Goal: Task Accomplishment & Management: Use online tool/utility

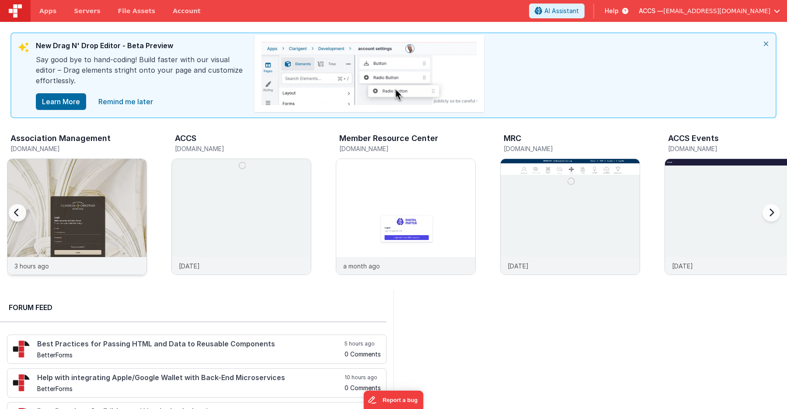
click at [129, 225] on img at bounding box center [76, 228] width 139 height 139
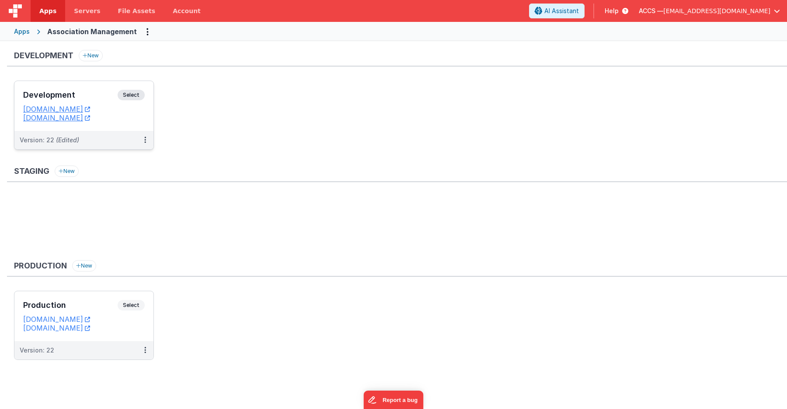
click at [106, 94] on h3 "Development" at bounding box center [70, 95] width 94 height 9
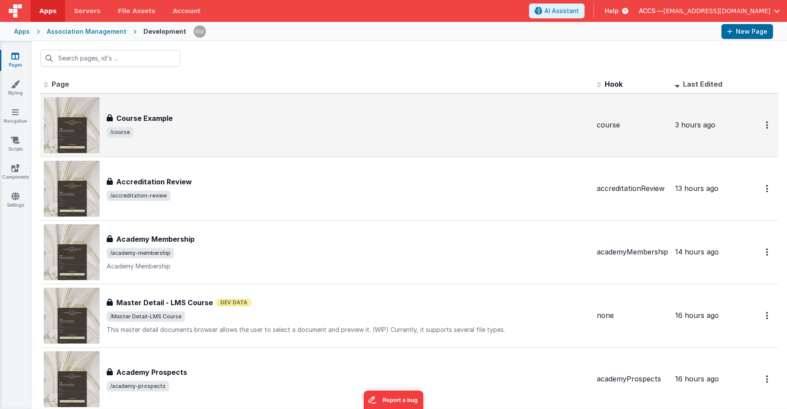
click at [272, 141] on div "Course Example Course Example /course" at bounding box center [317, 125] width 546 height 56
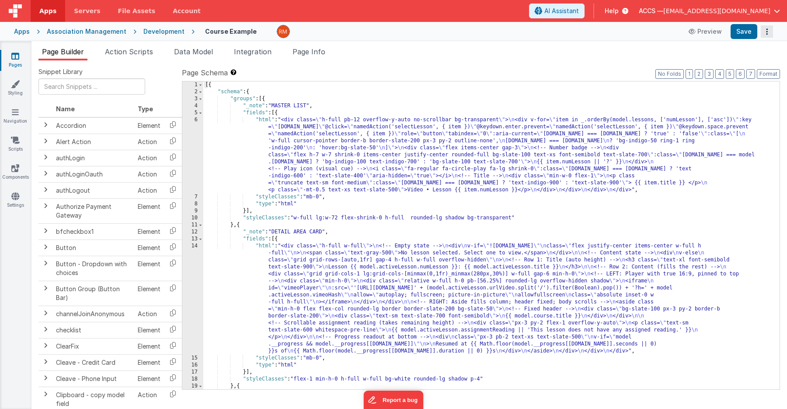
click at [765, 36] on button "Options" at bounding box center [767, 31] width 12 height 12
click at [745, 49] on link "Duplicate" at bounding box center [734, 49] width 77 height 17
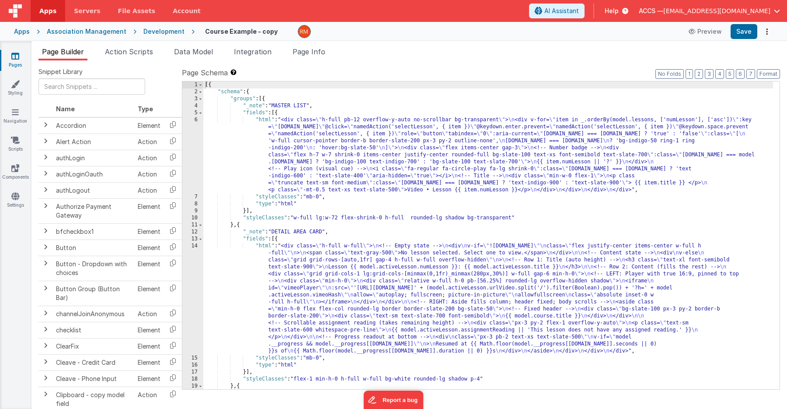
click at [766, 38] on div "Preview Save" at bounding box center [729, 31] width 90 height 15
click at [766, 35] on button "Options" at bounding box center [767, 31] width 12 height 12
click at [738, 63] on link "Rollback" at bounding box center [734, 66] width 77 height 17
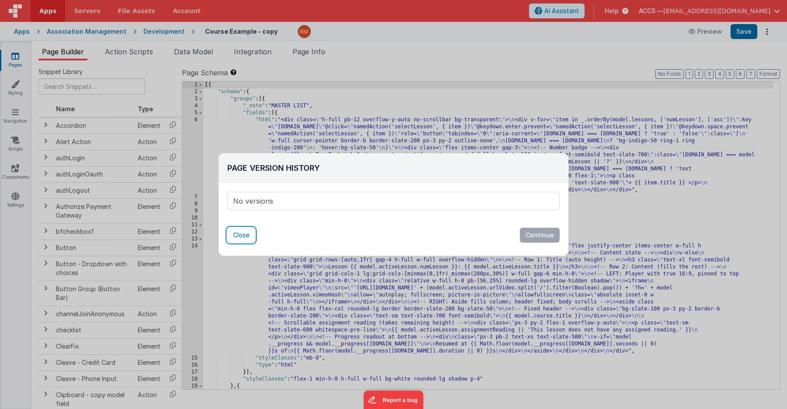
click at [250, 235] on button "Close" at bounding box center [241, 234] width 28 height 15
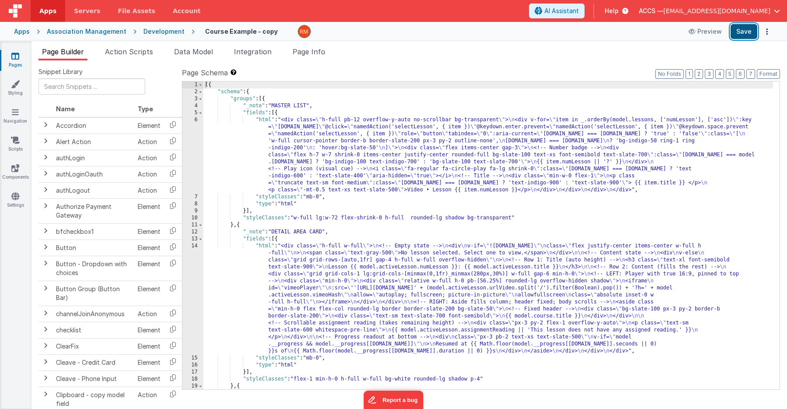
click at [739, 30] on button "Save" at bounding box center [744, 31] width 27 height 15
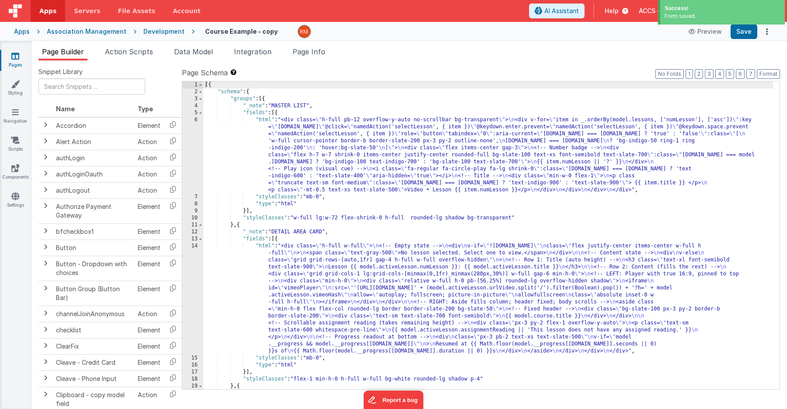
click at [20, 62] on link "Pages" at bounding box center [15, 60] width 31 height 17
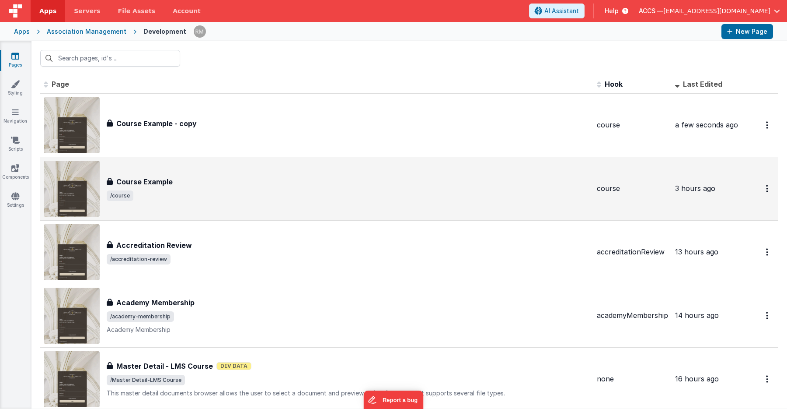
click at [189, 198] on span "/course" at bounding box center [348, 195] width 483 height 10
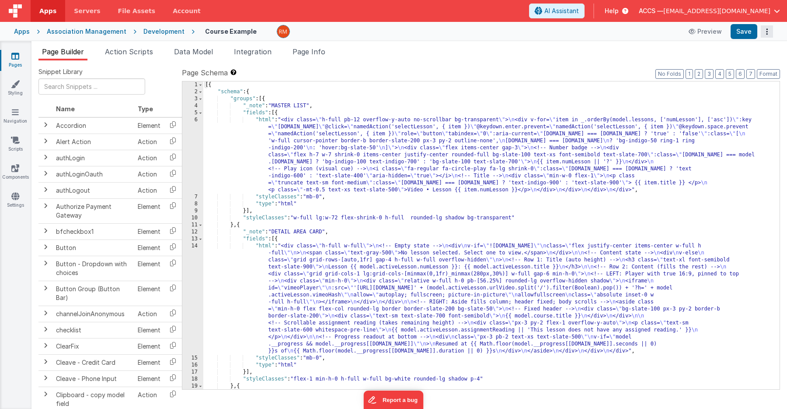
click at [765, 35] on button "Options" at bounding box center [767, 31] width 12 height 12
click at [738, 63] on link "Rollback" at bounding box center [734, 66] width 77 height 17
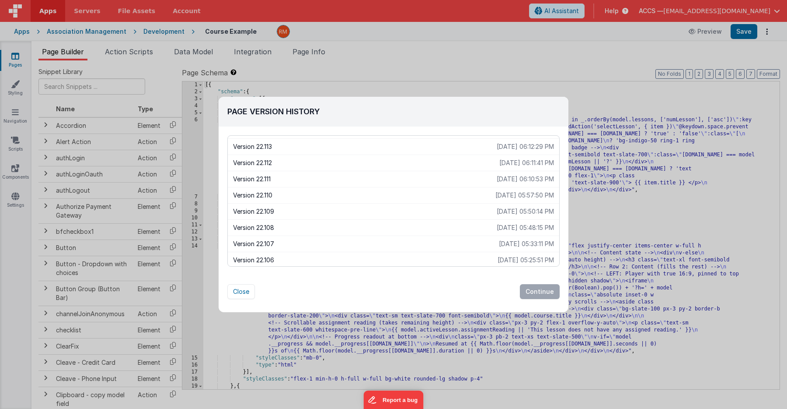
scroll to position [1192, 0]
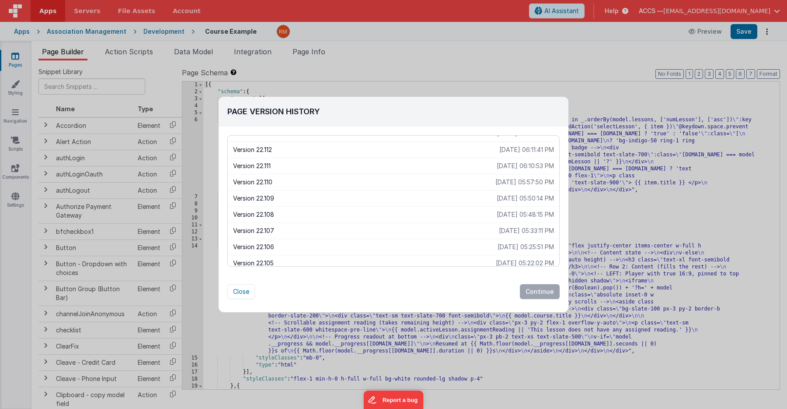
click at [514, 170] on p "[DATE] 06:10:53 PM" at bounding box center [525, 165] width 57 height 9
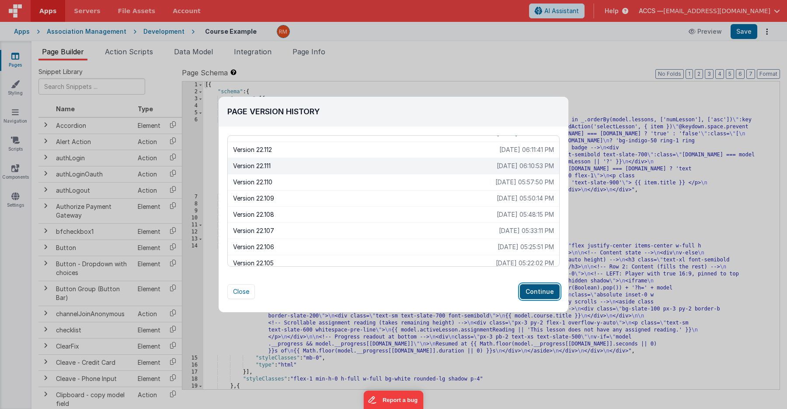
click at [542, 292] on button "Continue" at bounding box center [540, 291] width 40 height 15
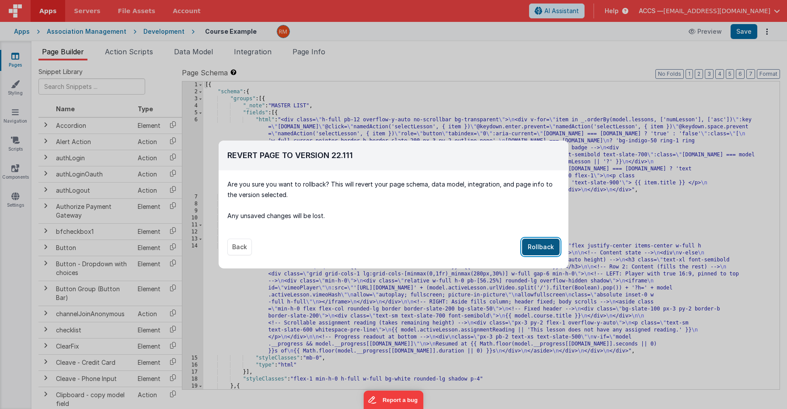
click at [542, 249] on button "Rollback" at bounding box center [541, 246] width 38 height 17
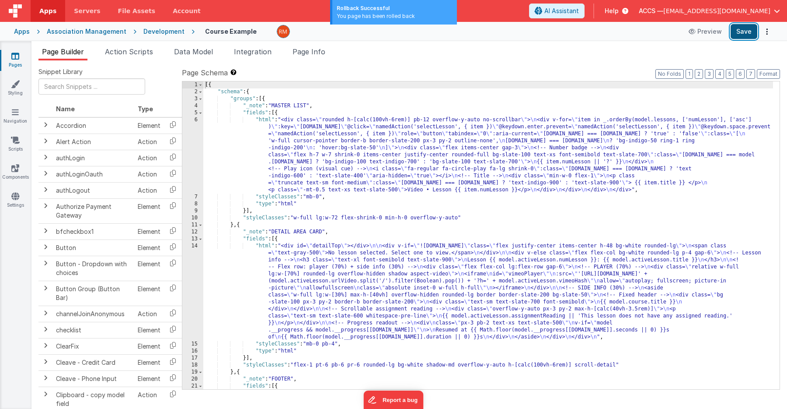
click at [745, 36] on button "Save" at bounding box center [744, 31] width 27 height 15
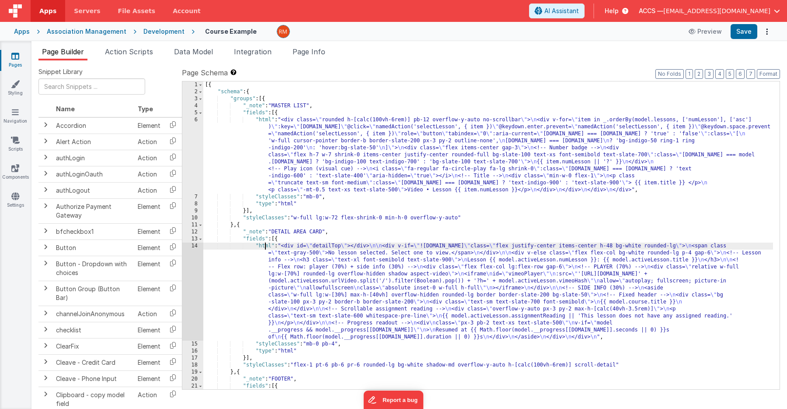
click at [265, 247] on div "[{ "schema" : { "groups" : [{ "_note" : "MASTER LIST" , "fields" : [{ "html" : …" at bounding box center [488, 256] width 570 height 350
click at [197, 248] on div "14" at bounding box center [192, 291] width 21 height 98
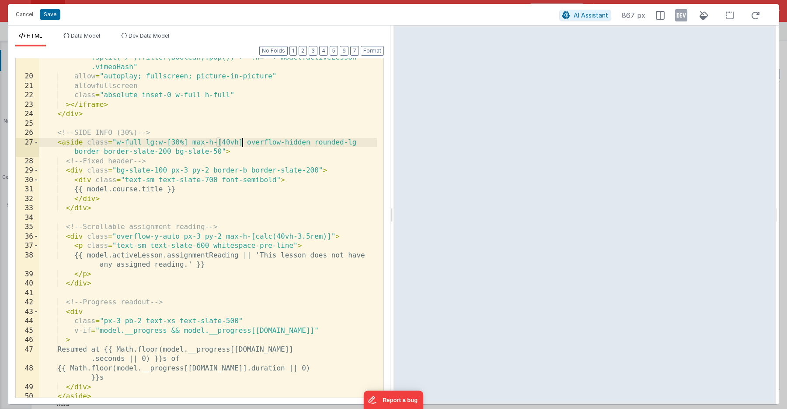
scroll to position [0, 0]
drag, startPoint x: 243, startPoint y: 143, endPoint x: 193, endPoint y: 142, distance: 50.3
click at [193, 142] on div ":src = "'[URL][DOMAIN_NAME]' + (model.activeLesson.urlVideo .split('/').filter(…" at bounding box center [208, 232] width 338 height 377
click at [28, 15] on button "Cancel" at bounding box center [24, 14] width 26 height 12
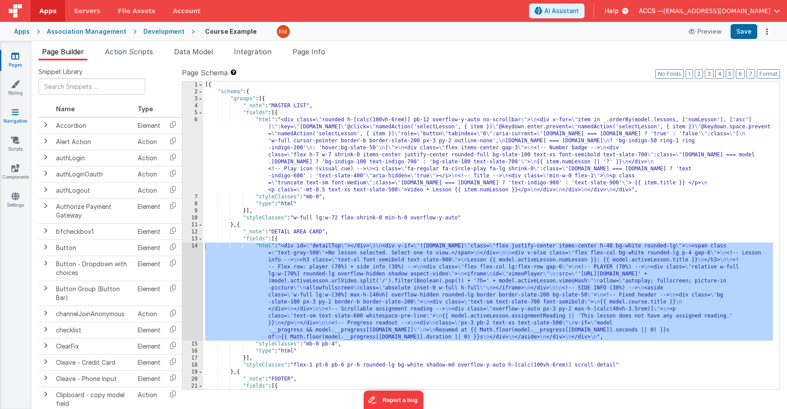
click at [17, 119] on link "Navigation" at bounding box center [15, 116] width 31 height 17
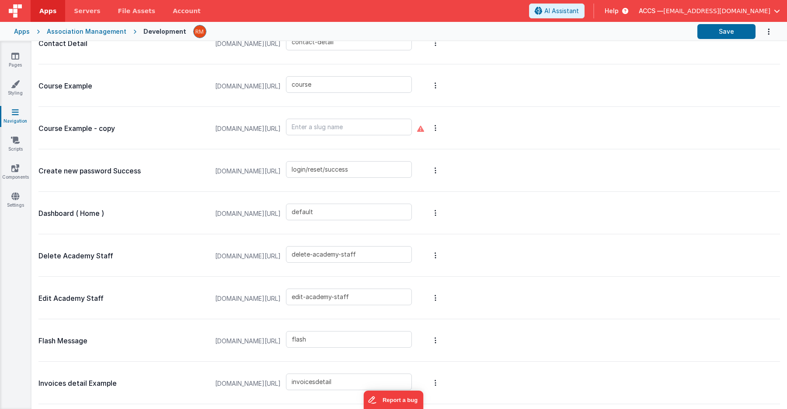
scroll to position [731, 0]
click at [325, 88] on input "course" at bounding box center [349, 83] width 126 height 17
type input "course-x"
click at [322, 129] on input "text" at bounding box center [349, 126] width 126 height 17
type input "course"
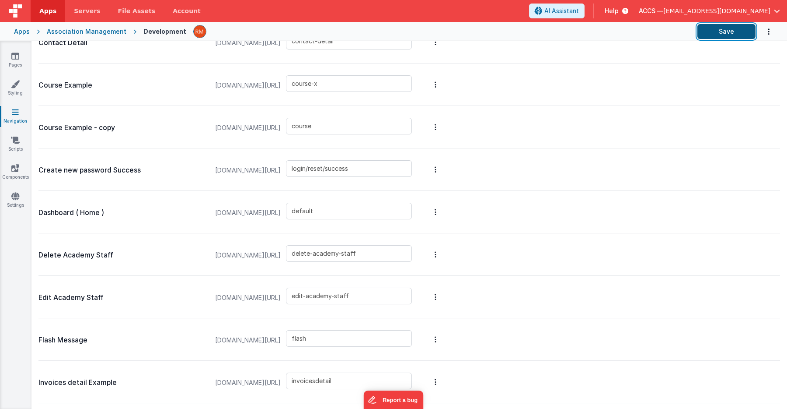
click at [708, 29] on button "Save" at bounding box center [727, 31] width 58 height 15
click at [14, 63] on link "Pages" at bounding box center [15, 60] width 31 height 17
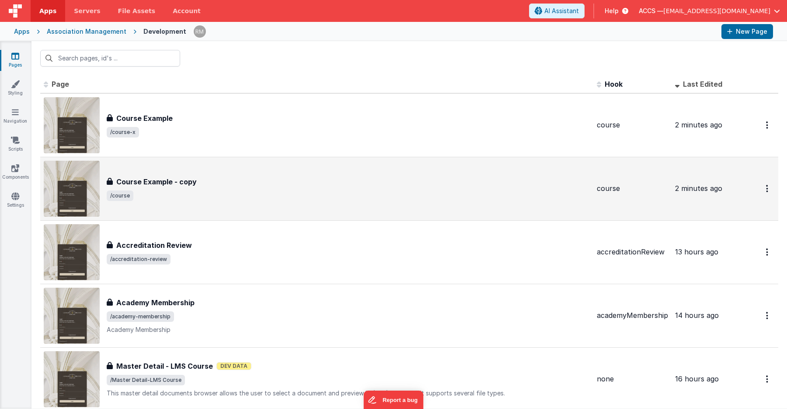
click at [154, 172] on div "Course Example - copy Course Example - copy /course" at bounding box center [317, 189] width 546 height 56
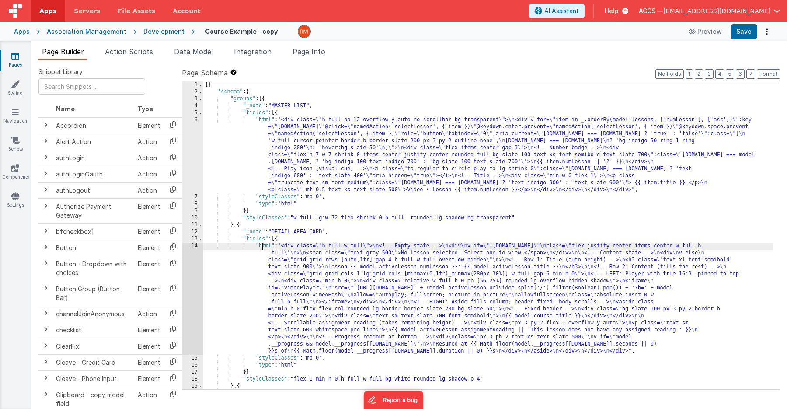
click at [262, 247] on div "[{ "schema" : { "groups" : [{ "_note" : "MASTER LIST" , "fields" : [{ "html" : …" at bounding box center [488, 242] width 570 height 322
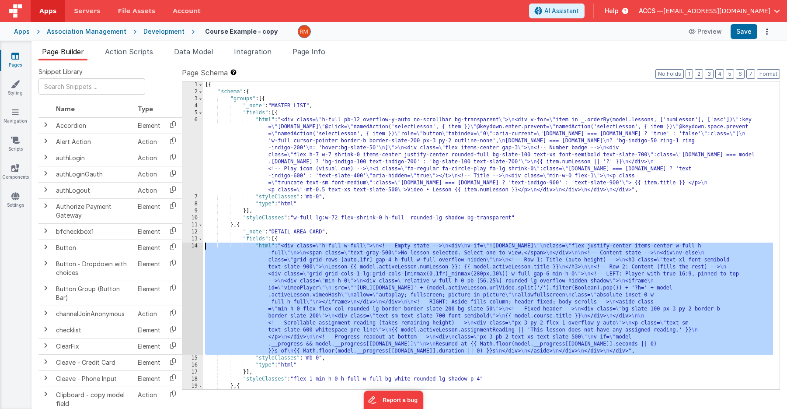
click at [197, 248] on div "14" at bounding box center [192, 298] width 21 height 112
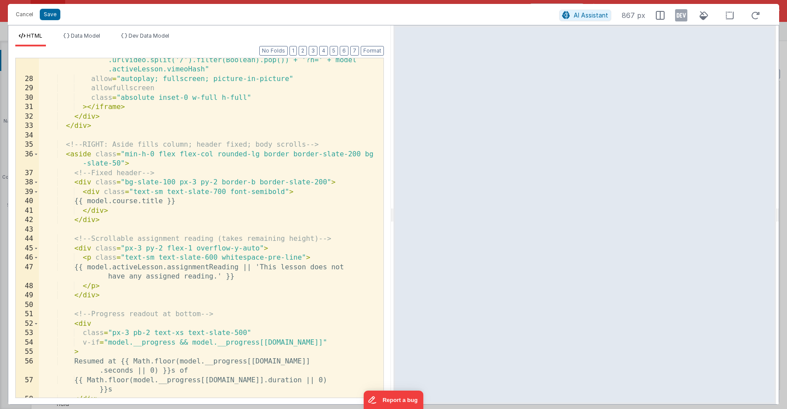
scroll to position [276, 0]
click at [157, 155] on div ":src = "'[URL][DOMAIN_NAME]' + (model.activeLesson .urlVideo.split('/').filter(…" at bounding box center [208, 233] width 338 height 377
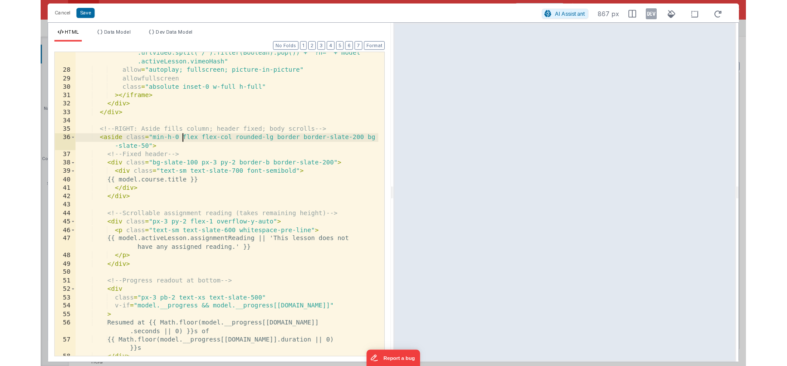
scroll to position [0, 0]
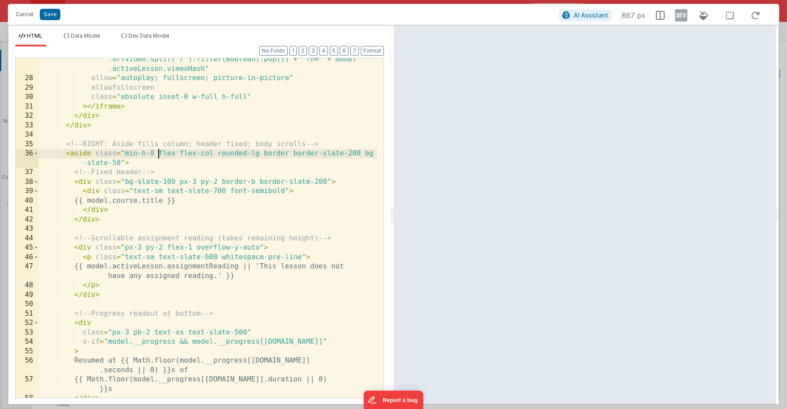
paste textarea
click at [52, 17] on button "Save" at bounding box center [50, 14] width 21 height 11
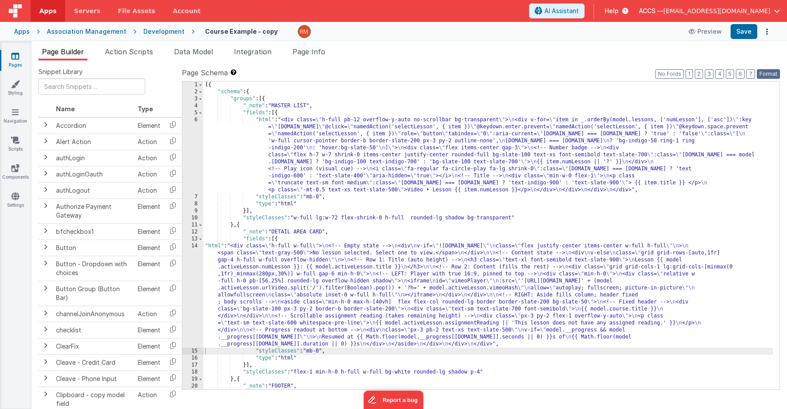
click at [770, 73] on button "Format" at bounding box center [768, 74] width 23 height 10
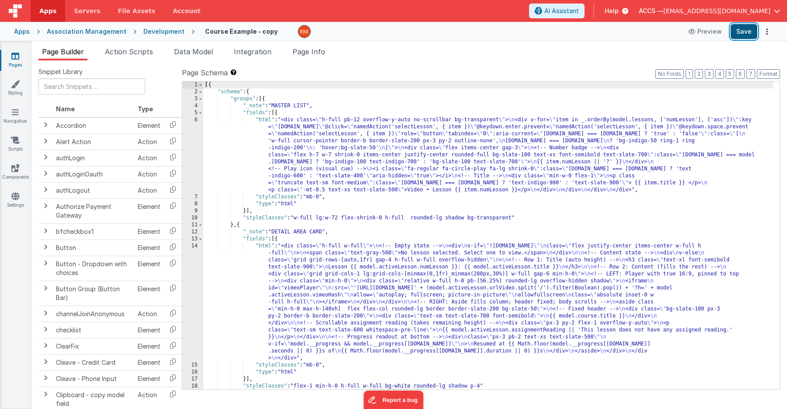
click at [741, 32] on button "Save" at bounding box center [744, 31] width 27 height 15
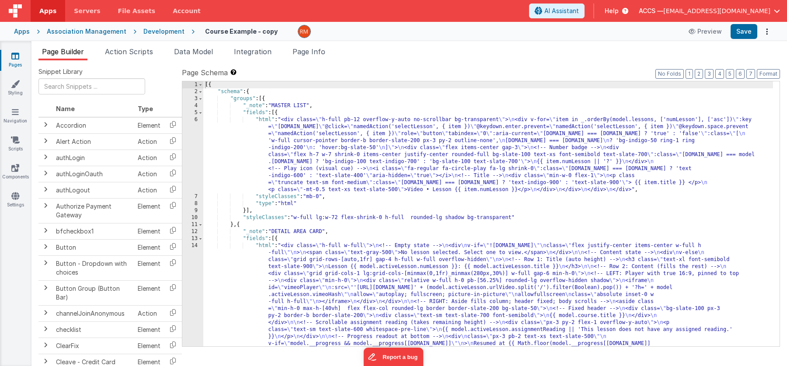
click at [266, 247] on div "[{ "schema" : { "groups" : [{ "_note" : "MASTER LIST" , "fields" : [{ "html" : …" at bounding box center [488, 276] width 570 height 391
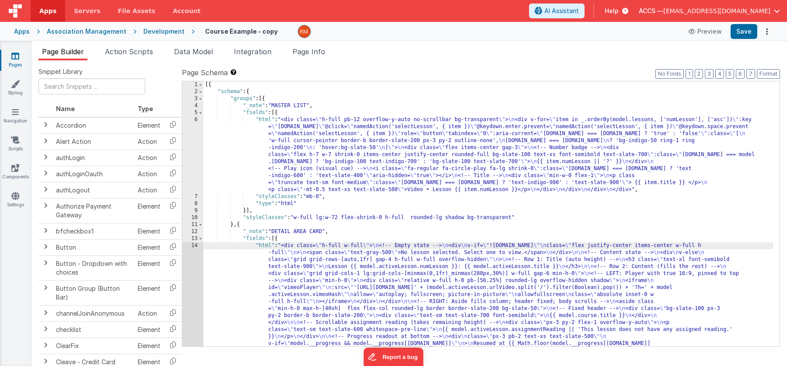
click at [198, 247] on div "14" at bounding box center [192, 301] width 21 height 119
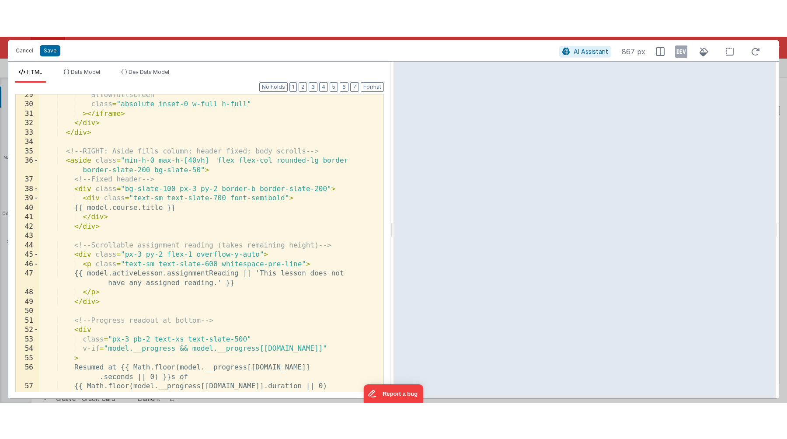
scroll to position [266, 0]
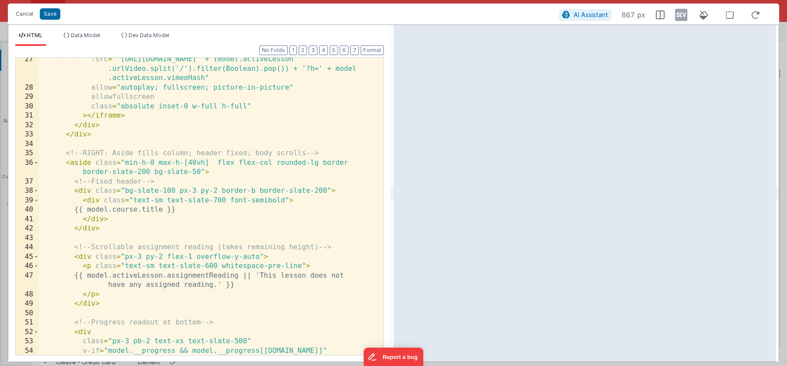
click at [191, 164] on div ":src = "'[URL][DOMAIN_NAME]' + (model.activeLesson .urlVideo.split('/').filter(…" at bounding box center [208, 222] width 338 height 335
click at [52, 14] on button "Save" at bounding box center [50, 13] width 21 height 11
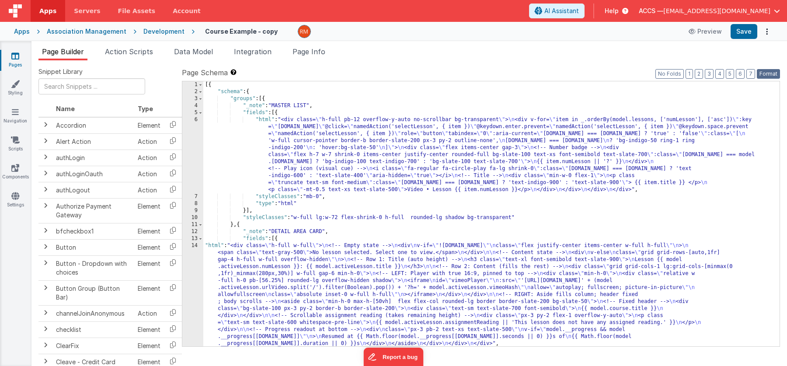
click at [759, 73] on button "Format" at bounding box center [768, 74] width 23 height 10
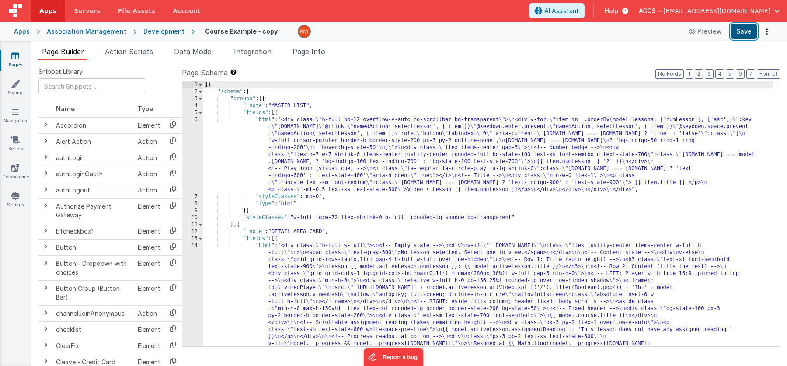
click at [744, 35] on button "Save" at bounding box center [744, 31] width 27 height 15
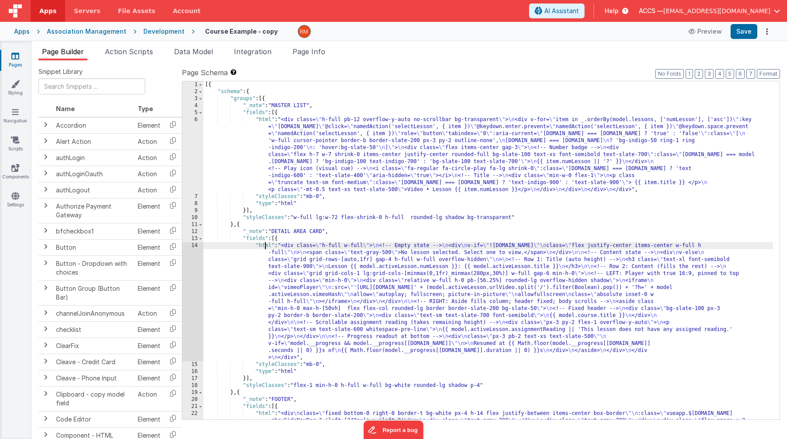
click at [265, 246] on div "[{ "schema" : { "groups" : [{ "_note" : "MASTER LIST" , "fields" : [{ "html" : …" at bounding box center [488, 271] width 570 height 380
click at [195, 247] on div "14" at bounding box center [192, 301] width 21 height 119
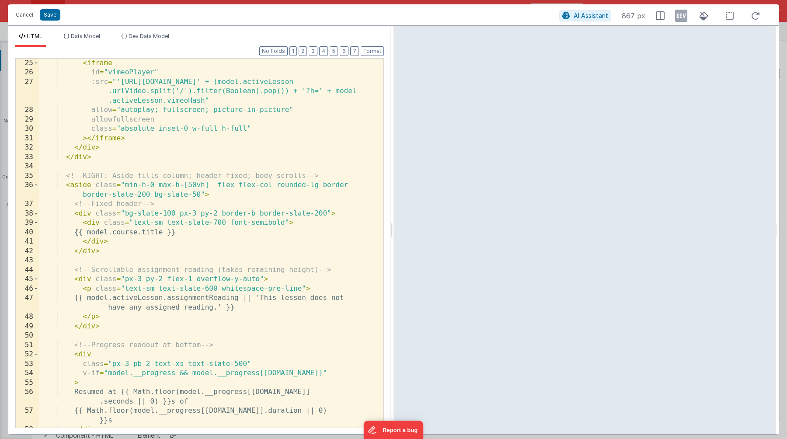
scroll to position [246, 0]
click at [192, 183] on div "< iframe id = "vimeoPlayer" :src = "'[URL][DOMAIN_NAME]' + (model.activeLesson …" at bounding box center [208, 251] width 338 height 388
drag, startPoint x: 209, startPoint y: 183, endPoint x: 159, endPoint y: 182, distance: 49.9
click at [159, 182] on div "< iframe id = "vimeoPlayer" :src = "'[URL][DOMAIN_NAME]' + (model.activeLesson …" at bounding box center [208, 251] width 338 height 388
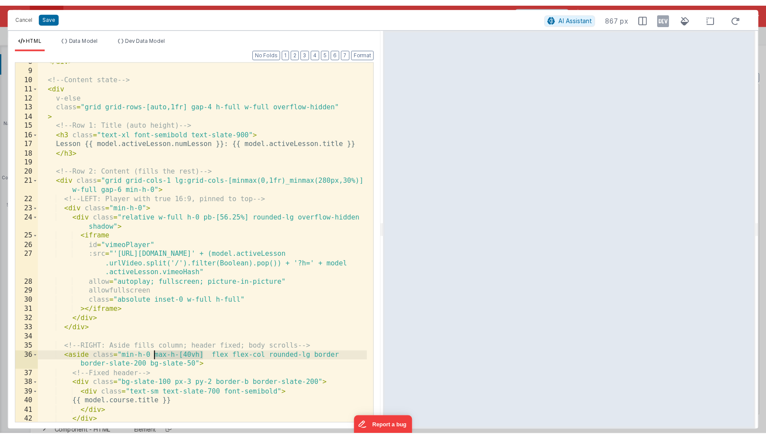
scroll to position [71, 0]
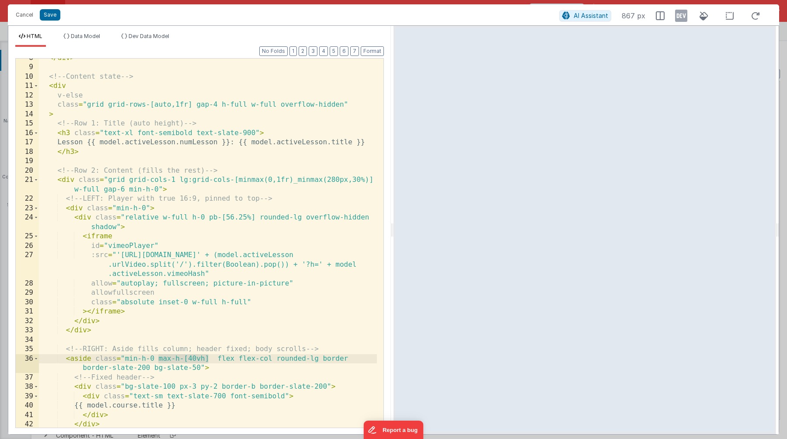
click at [158, 188] on div "</ div > <!-- Content state --> < div v-else class = "grid grid-rows-[auto,1fr]…" at bounding box center [208, 247] width 338 height 388
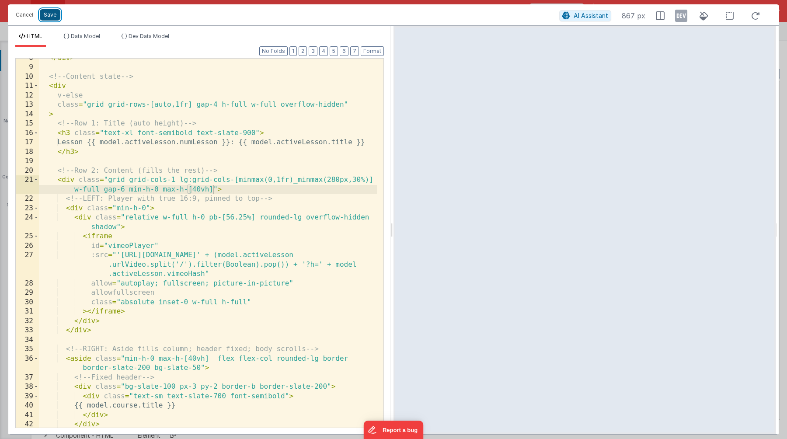
click at [55, 15] on button "Save" at bounding box center [50, 14] width 21 height 11
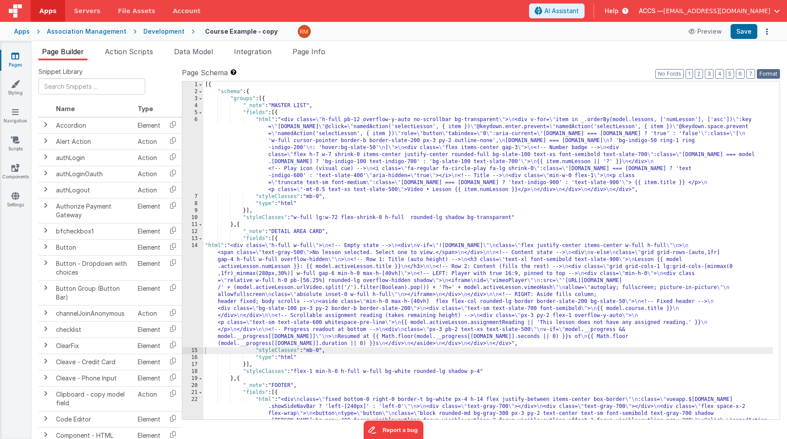
click at [766, 76] on button "Format" at bounding box center [768, 74] width 23 height 10
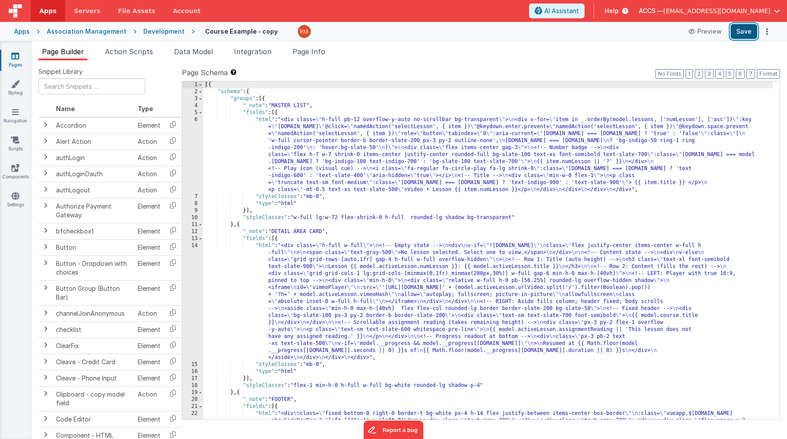
click at [747, 34] on button "Save" at bounding box center [744, 31] width 27 height 15
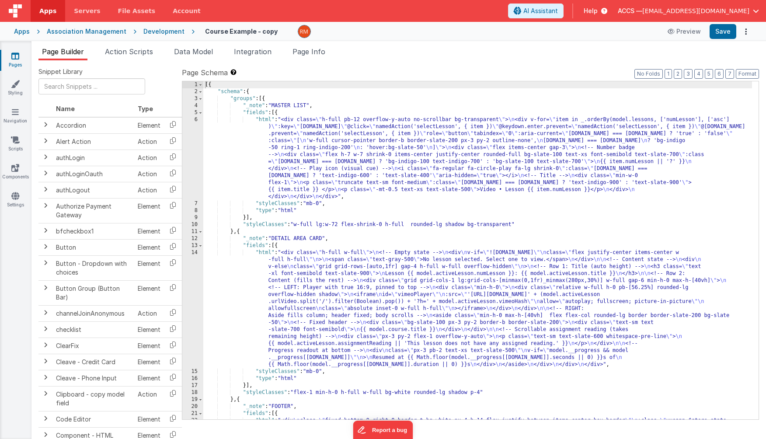
click at [267, 254] on div "[{ "schema" : { "groups" : [{ "_note" : "MASTER LIST" , "fields" : [{ "html" : …" at bounding box center [477, 271] width 549 height 380
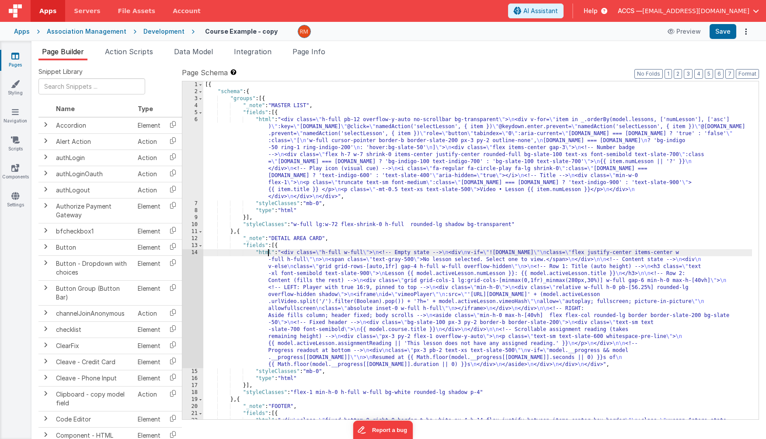
click at [197, 253] on div "14" at bounding box center [192, 308] width 21 height 119
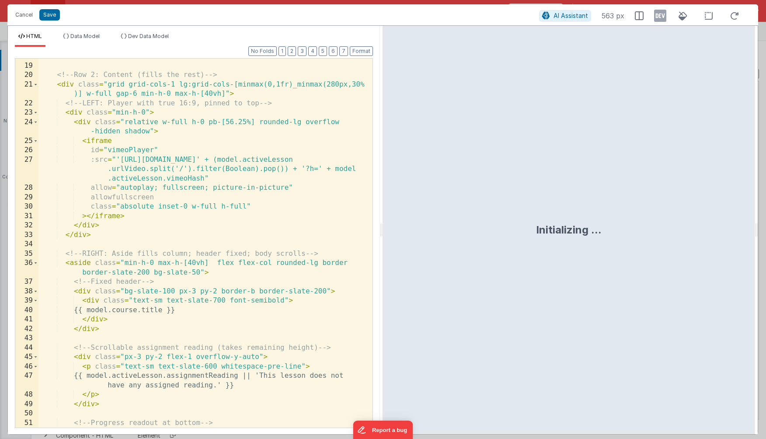
scroll to position [308, 0]
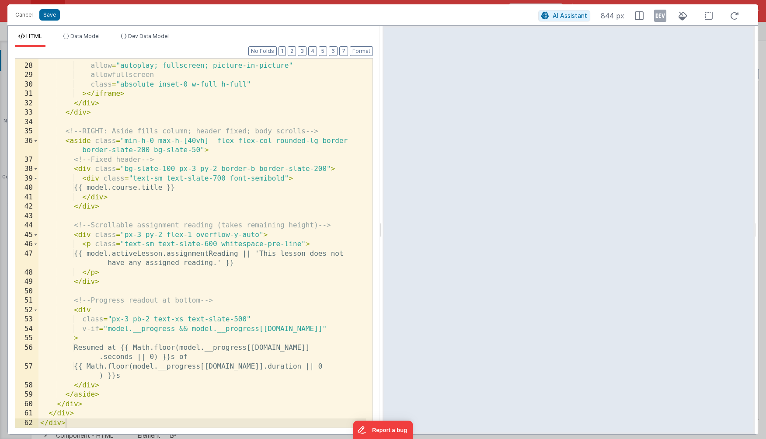
click at [157, 393] on div ":src = "'[URL][DOMAIN_NAME]' + (model.activeLesson .urlVideo.split('/').filter(…" at bounding box center [202, 236] width 328 height 407
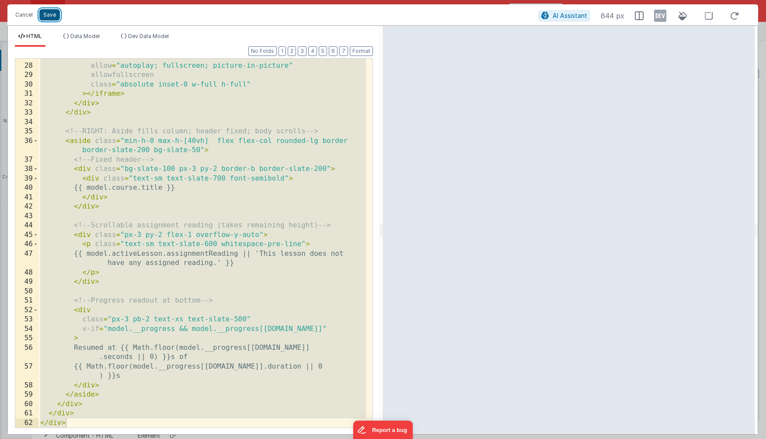
click at [56, 17] on button "Save" at bounding box center [49, 14] width 21 height 11
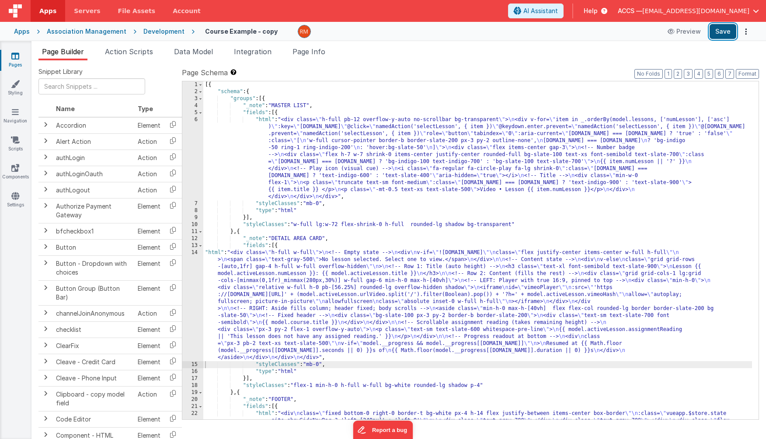
click at [725, 36] on button "Save" at bounding box center [723, 31] width 27 height 15
click at [217, 254] on div "[{ "schema" : { "groups" : [{ "_note" : "MASTER LIST" , "fields" : [{ "html" : …" at bounding box center [477, 271] width 549 height 380
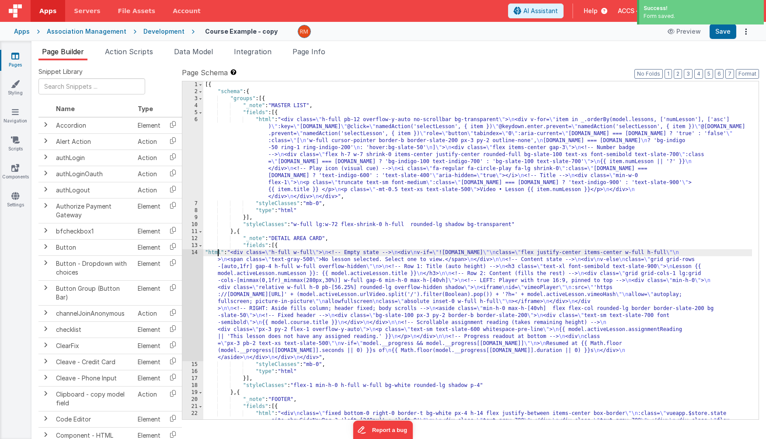
click at [195, 253] on div "14" at bounding box center [192, 305] width 21 height 112
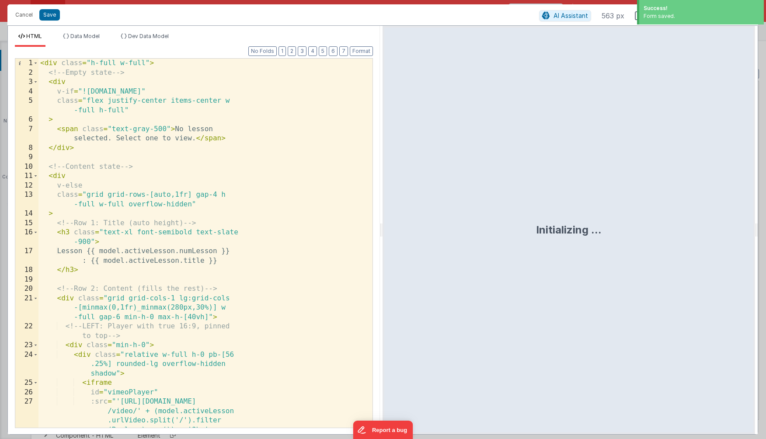
click at [195, 289] on div "< div class = "h-full w-full" > <!-- Empty state --> < div v-if = "![DOMAIN_NAM…" at bounding box center [202, 272] width 328 height 426
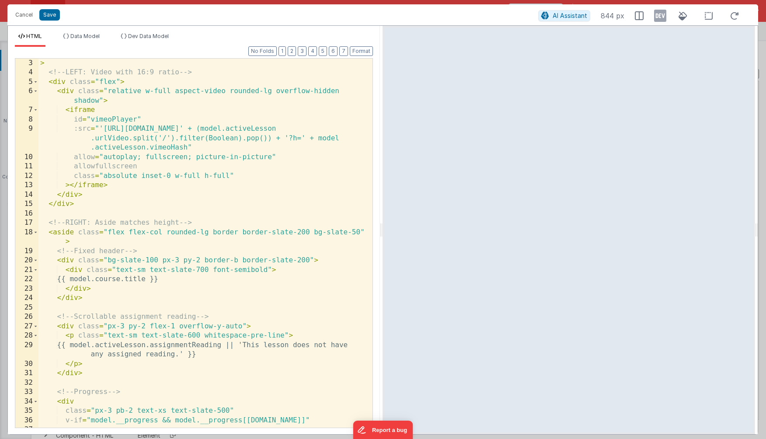
scroll to position [0, 0]
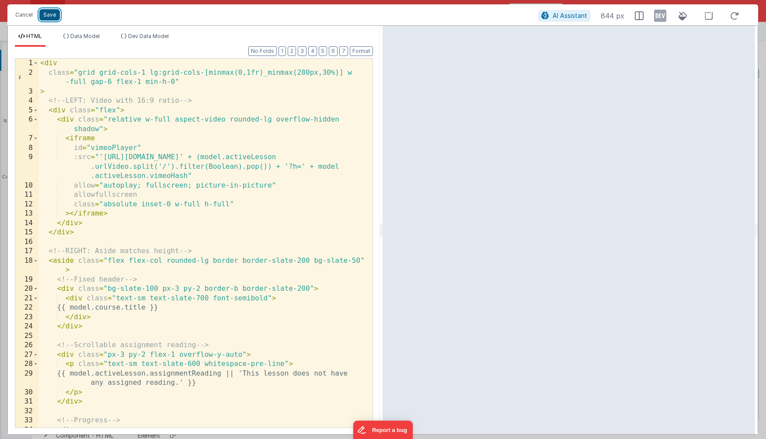
click at [49, 18] on button "Save" at bounding box center [49, 14] width 21 height 11
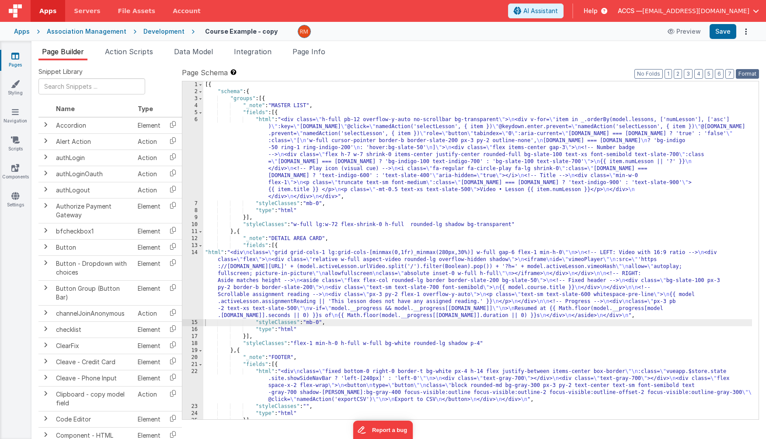
click at [747, 77] on button "Format" at bounding box center [747, 74] width 23 height 10
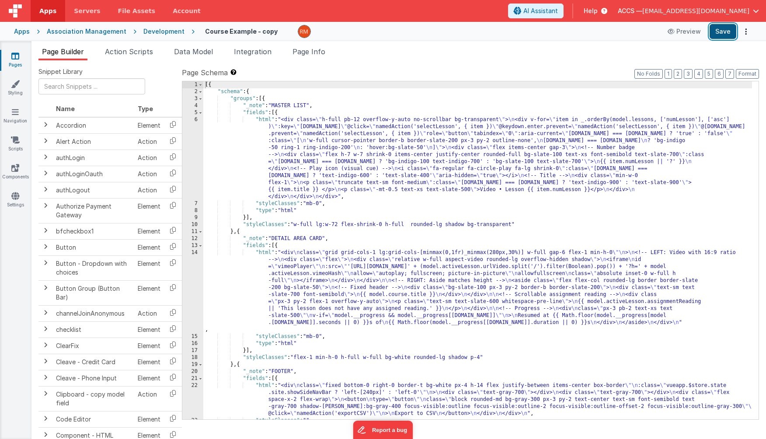
click at [723, 35] on button "Save" at bounding box center [723, 31] width 27 height 15
click at [267, 251] on div "[{ "schema" : { "groups" : [{ "_note" : "MASTER LIST" , "fields" : [{ "html" : …" at bounding box center [477, 257] width 549 height 352
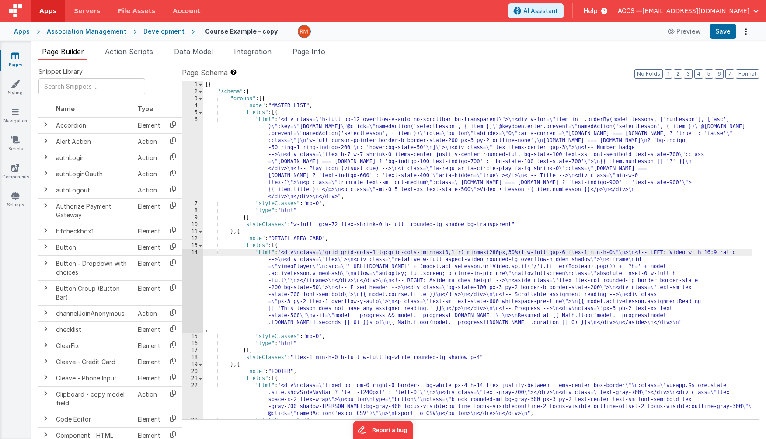
click at [197, 252] on div "14" at bounding box center [192, 291] width 21 height 84
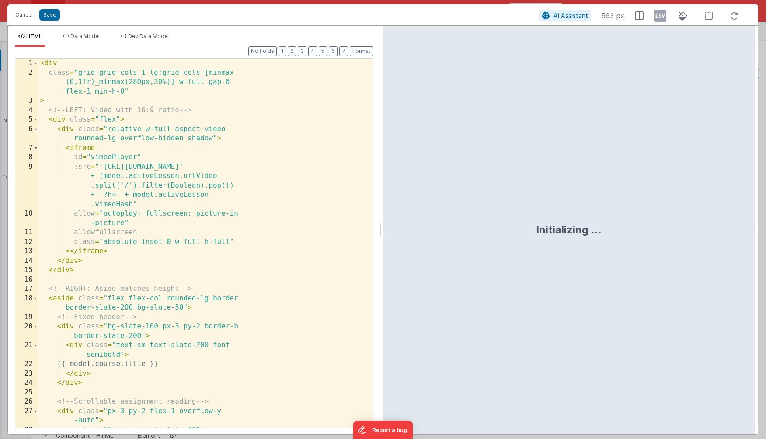
click at [251, 289] on div "< div class = "grid grid-cols-1 lg:grid-cols-[minmax (0,1fr)_minmax(280px,30%)]…" at bounding box center [202, 258] width 328 height 398
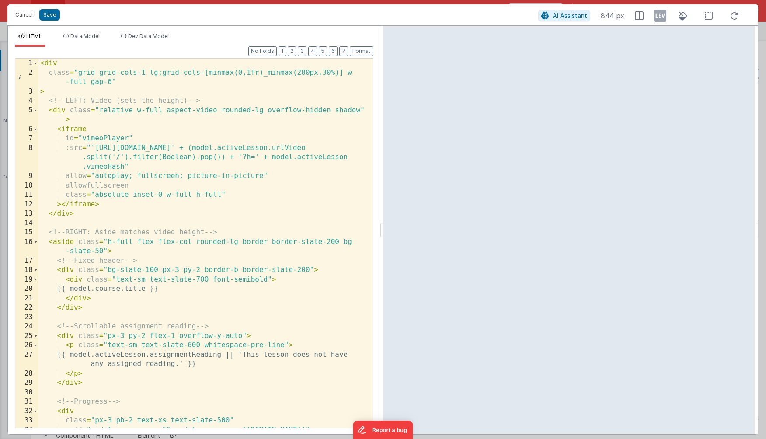
scroll to position [91, 0]
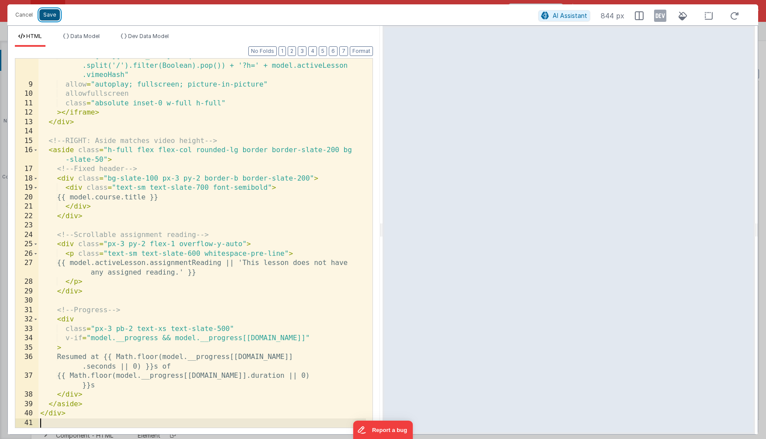
click at [52, 18] on button "Save" at bounding box center [49, 14] width 21 height 11
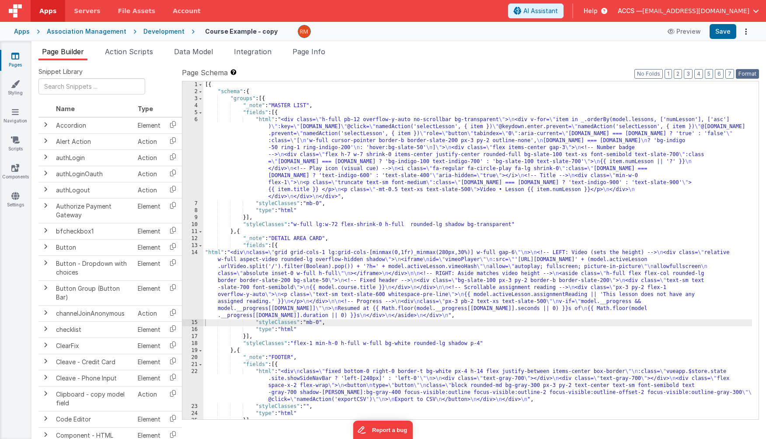
click at [752, 73] on button "Format" at bounding box center [747, 74] width 23 height 10
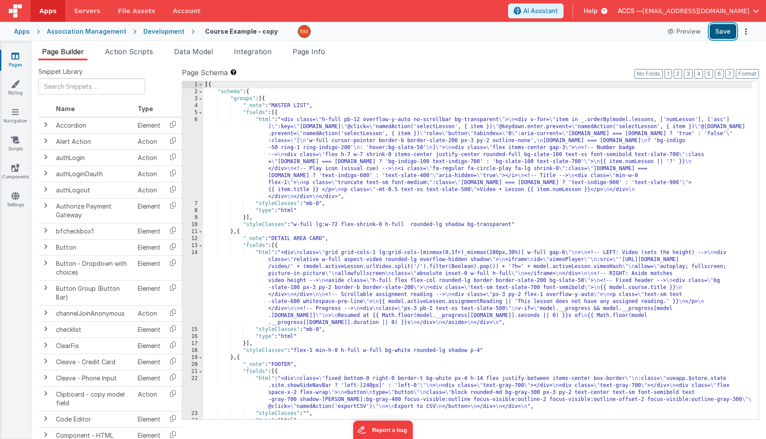
click at [724, 34] on button "Save" at bounding box center [723, 31] width 27 height 15
click at [740, 36] on button "Options" at bounding box center [746, 31] width 12 height 12
click at [720, 66] on link "Rollback" at bounding box center [713, 66] width 77 height 17
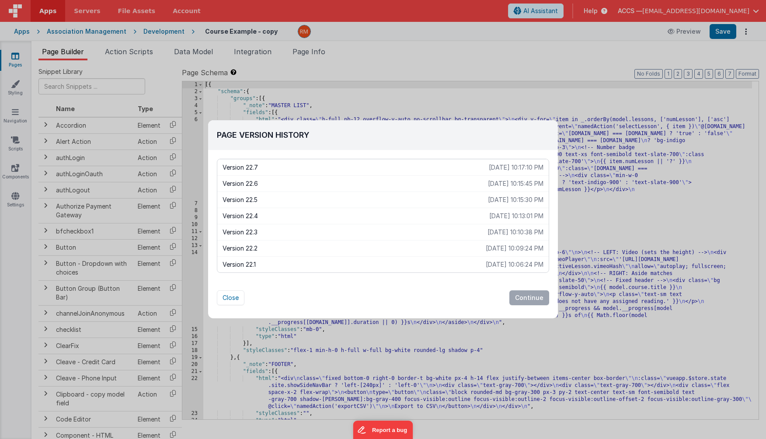
click at [447, 202] on p "Version 22.5" at bounding box center [356, 200] width 266 height 9
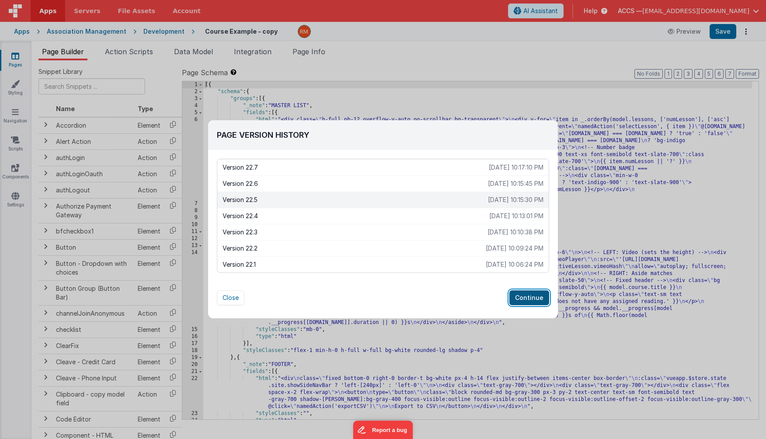
click at [532, 297] on button "Continue" at bounding box center [530, 297] width 40 height 15
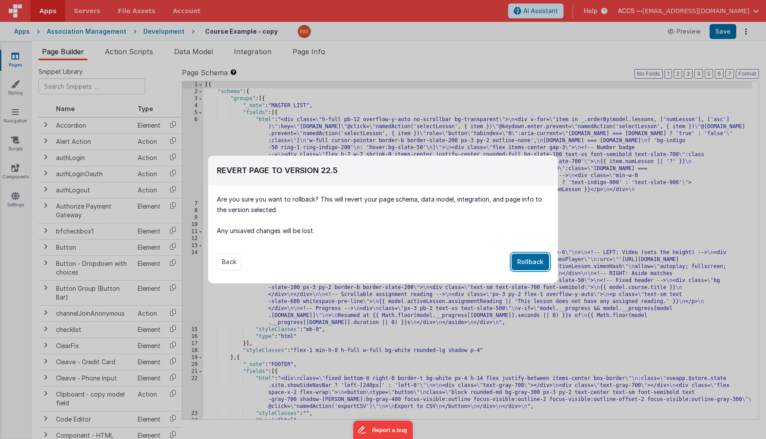
click at [531, 262] on button "Rollback" at bounding box center [531, 262] width 38 height 17
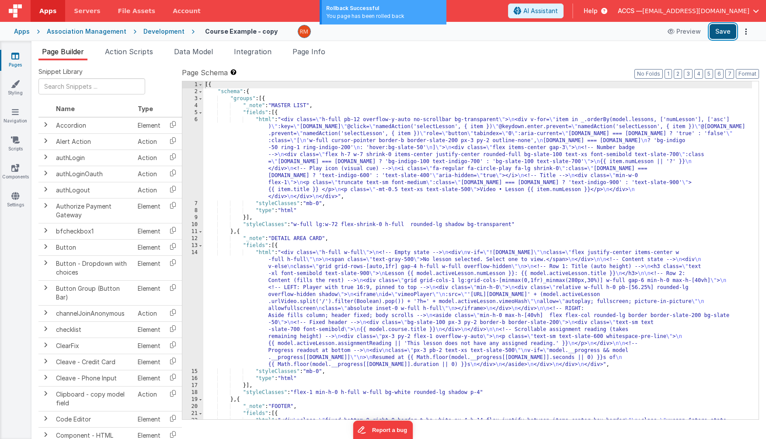
click at [727, 31] on button "Save" at bounding box center [723, 31] width 27 height 15
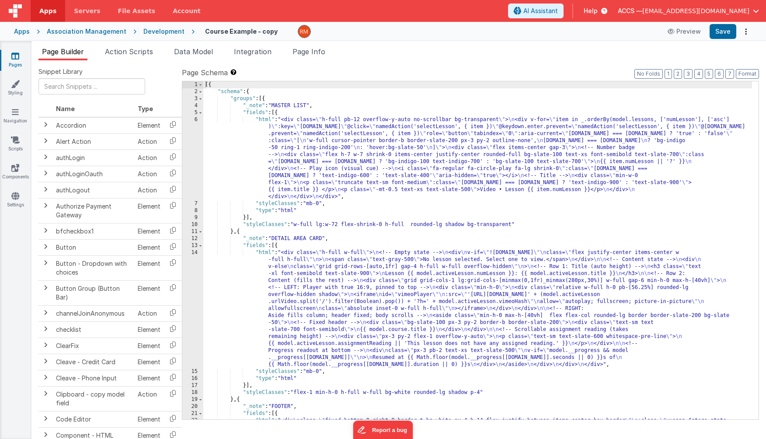
click at [265, 255] on div "[{ "schema" : { "groups" : [{ "_note" : "MASTER LIST" , "fields" : [{ "html" : …" at bounding box center [477, 271] width 549 height 380
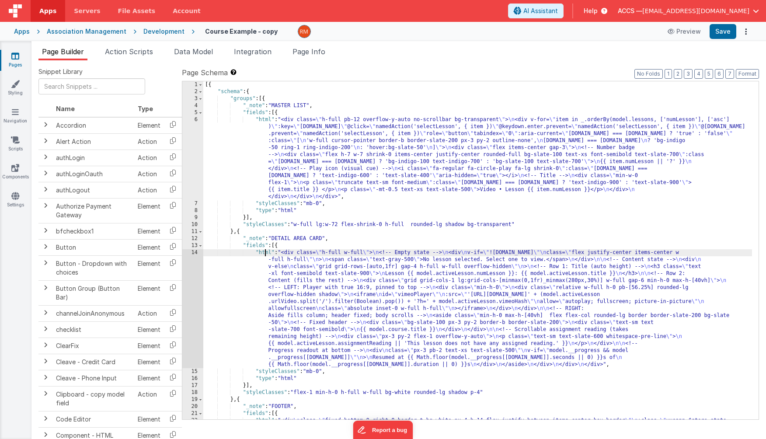
click at [198, 254] on div "14" at bounding box center [192, 308] width 21 height 119
click at [196, 254] on div "14" at bounding box center [192, 308] width 21 height 119
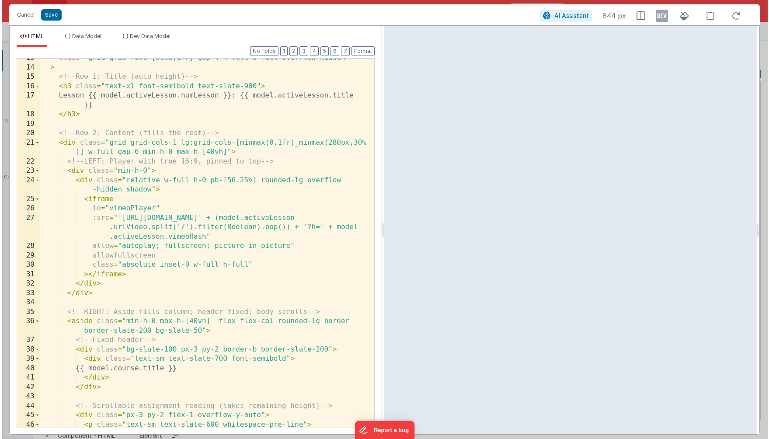
scroll to position [125, 0]
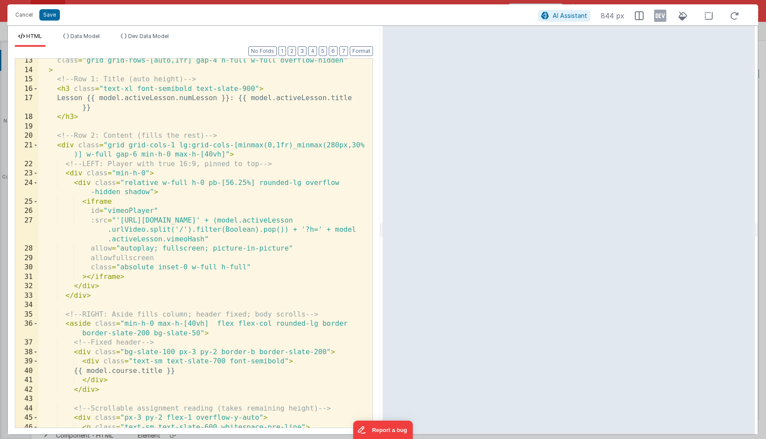
click at [208, 154] on div "class = "grid grid-rows-[auto,1fr] gap-4 h-full w-full overflow-hidden" > <!-- …" at bounding box center [202, 255] width 328 height 398
click at [53, 17] on button "Save" at bounding box center [49, 14] width 21 height 11
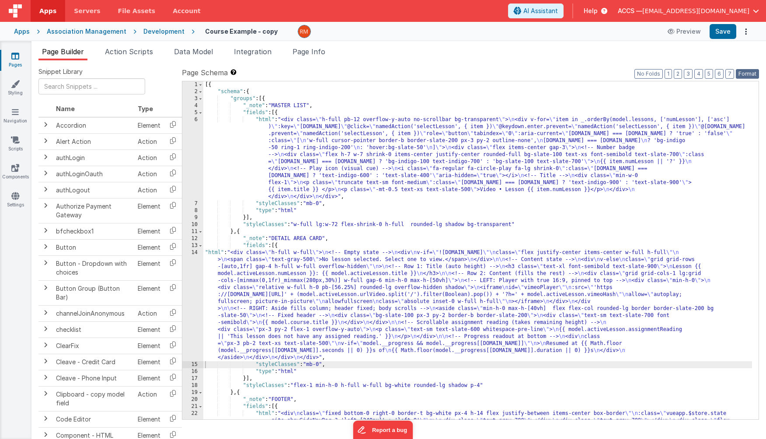
click at [748, 74] on button "Format" at bounding box center [747, 74] width 23 height 10
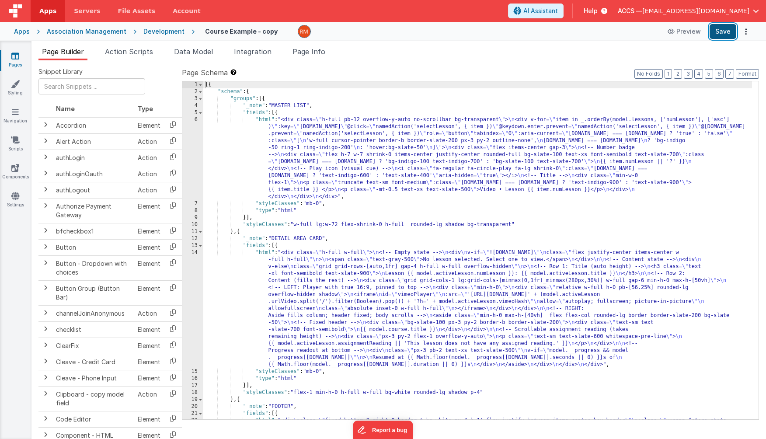
click at [726, 33] on button "Save" at bounding box center [723, 31] width 27 height 15
click at [18, 91] on link "Styling" at bounding box center [15, 88] width 31 height 17
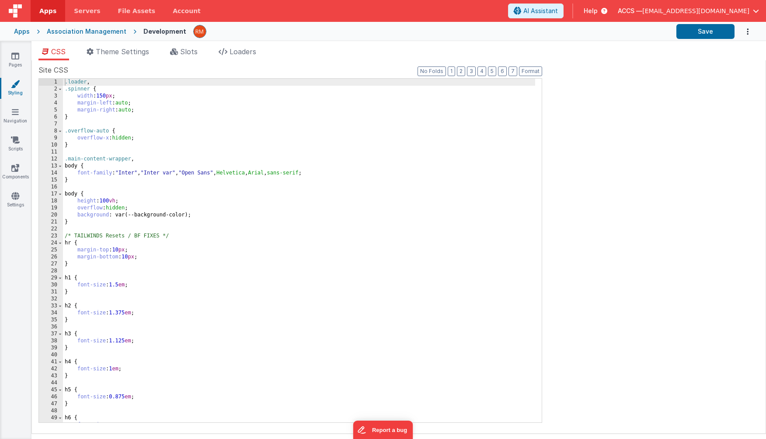
click at [153, 226] on div ".loader , .spinner { width : 150 px ; margin-left : auto ; margin-right : auto …" at bounding box center [299, 258] width 472 height 358
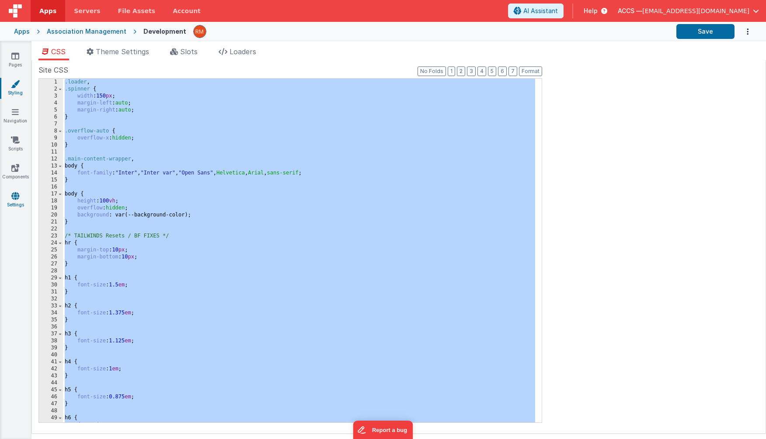
click at [19, 196] on icon at bounding box center [15, 196] width 8 height 9
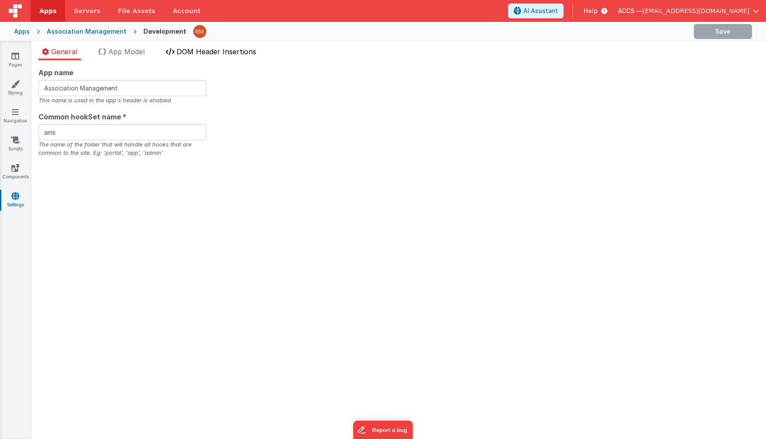
click at [214, 53] on span "DOM Header Insertions" at bounding box center [217, 51] width 80 height 9
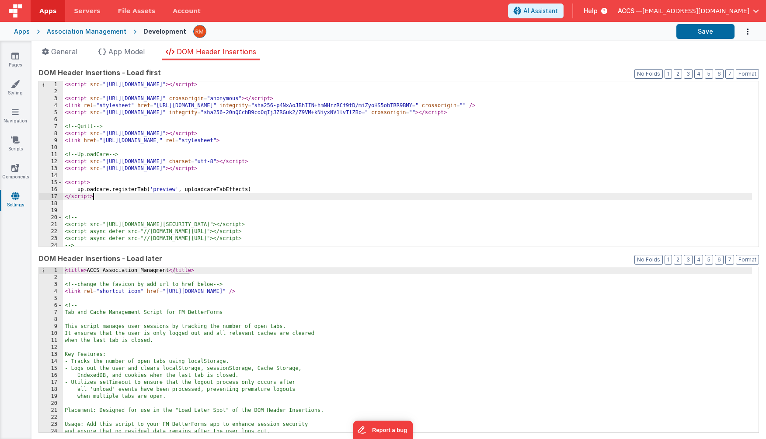
click at [245, 193] on div "< script src = "[URL][DOMAIN_NAME]" > </ script > < script src = "[URL][DOMAIN_…" at bounding box center [407, 170] width 689 height 179
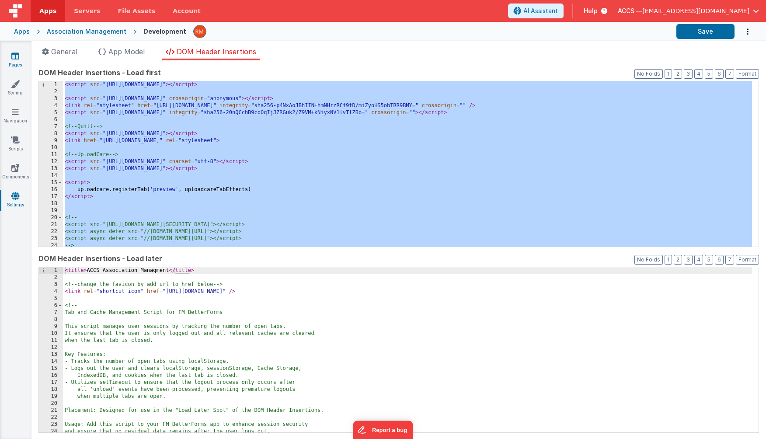
click at [21, 61] on link "Pages" at bounding box center [15, 60] width 31 height 17
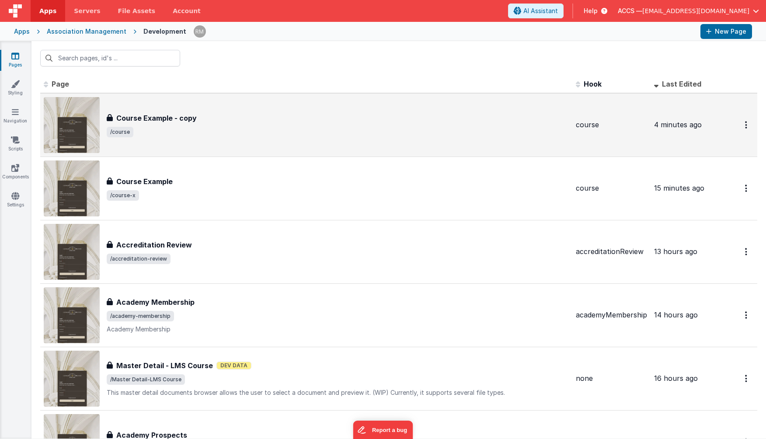
click at [182, 131] on span "/course" at bounding box center [338, 132] width 462 height 10
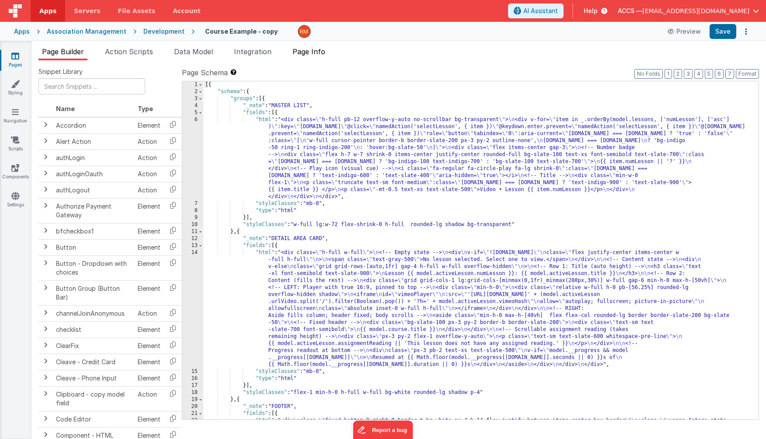
click at [313, 55] on span "Page Info" at bounding box center [309, 51] width 33 height 9
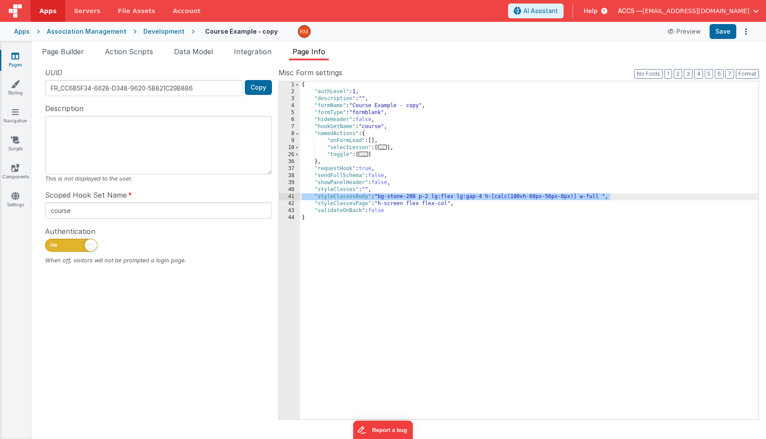
drag, startPoint x: 612, startPoint y: 197, endPoint x: 293, endPoint y: 196, distance: 319.3
click at [293, 196] on div "1 2 3 4 5 6 7 8 9 10 26 36 37 38 39 40 41 42 43 44 { "authLevel" : 1 , "descrip…" at bounding box center [519, 250] width 481 height 339
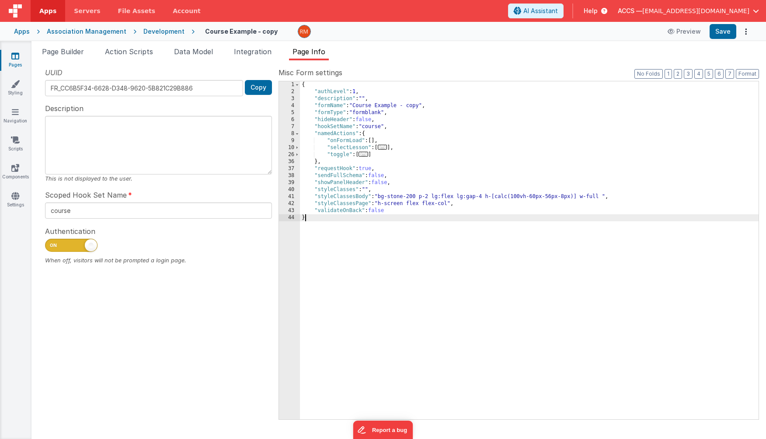
click at [400, 220] on div "{ "authLevel" : 1 , "description" : "" , "formName" : "Course Example - copy" ,…" at bounding box center [529, 257] width 459 height 352
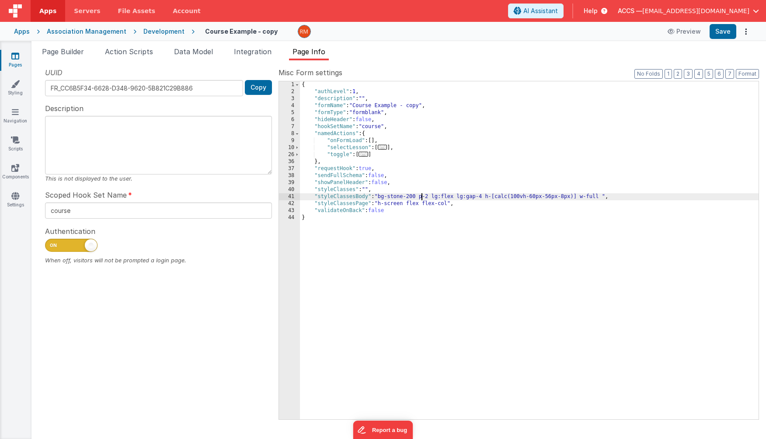
click at [423, 199] on div "{ "authLevel" : 1 , "description" : "" , "formName" : "Course Example - copy" ,…" at bounding box center [529, 257] width 459 height 352
click at [15, 88] on link "Styling" at bounding box center [15, 88] width 31 height 17
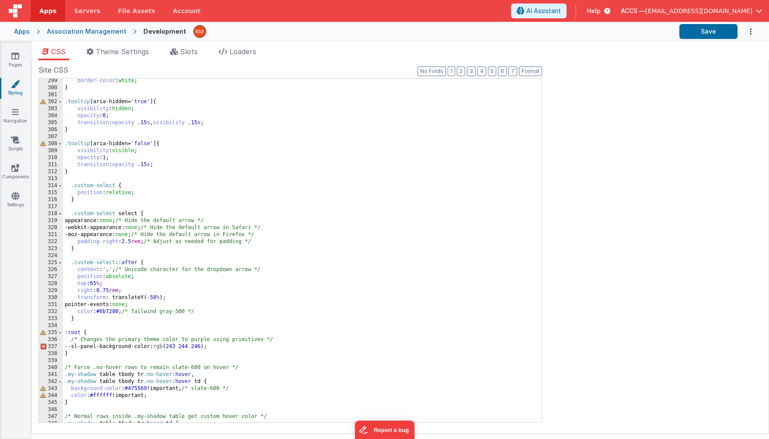
scroll to position [2575, 0]
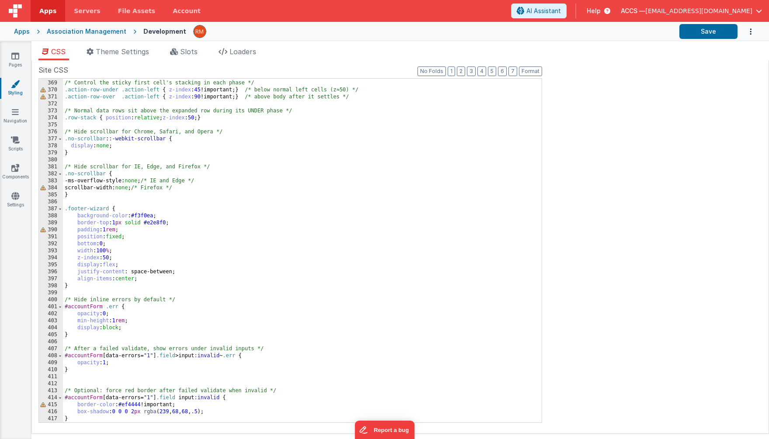
click at [76, 408] on div "/* Control the sticky first cell's stacking in each phase */ .action-row-under …" at bounding box center [299, 252] width 472 height 358
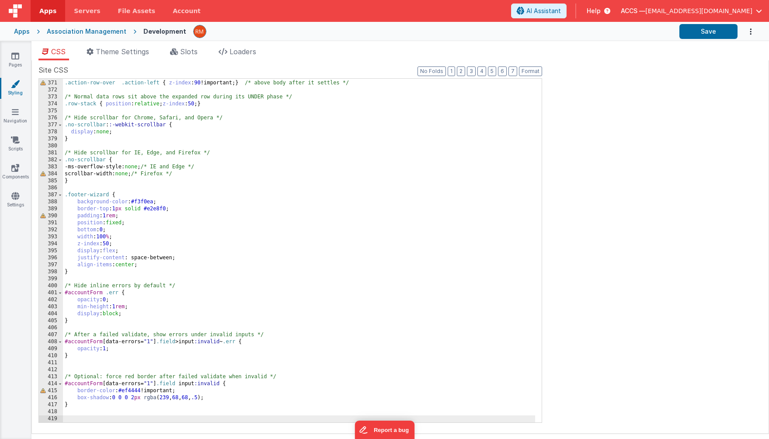
scroll to position [2610, 0]
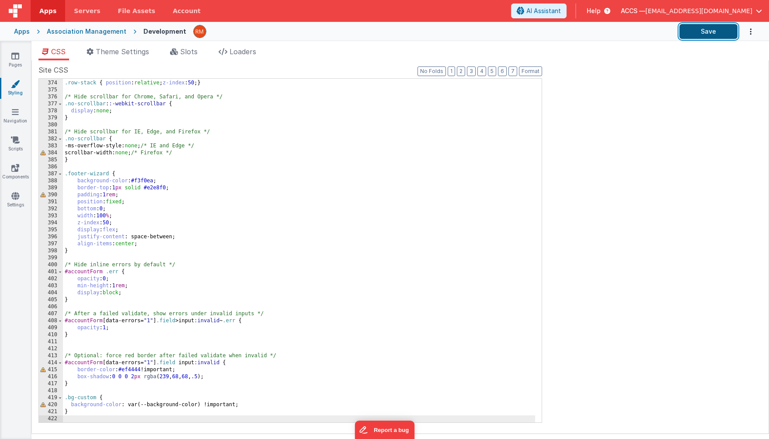
click at [692, 35] on button "Save" at bounding box center [709, 31] width 58 height 15
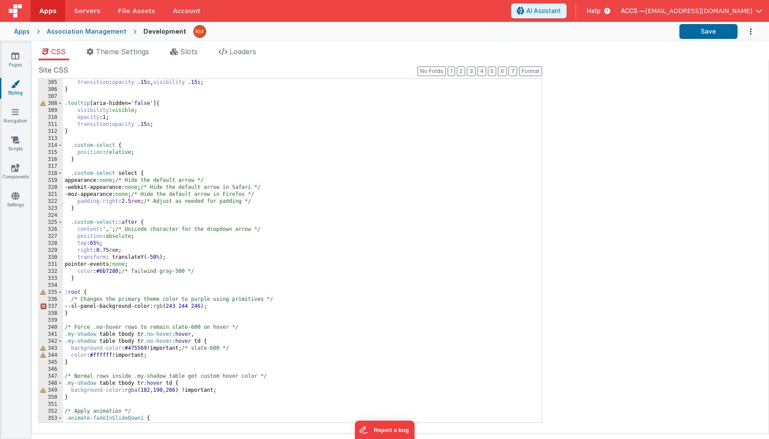
scroll to position [2086, 0]
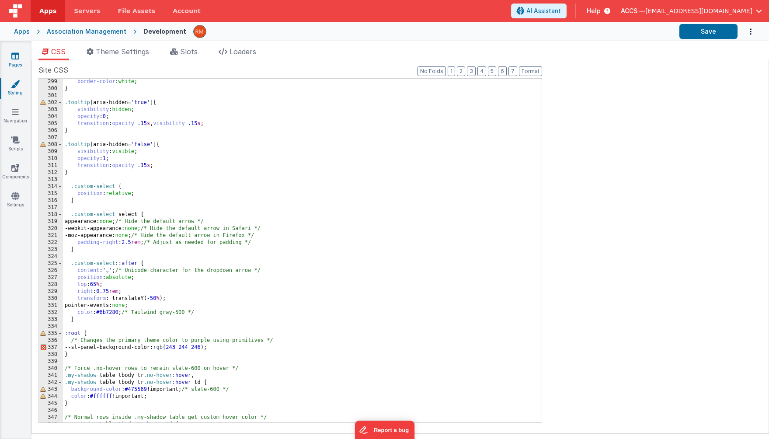
click at [21, 61] on link "Pages" at bounding box center [15, 60] width 31 height 17
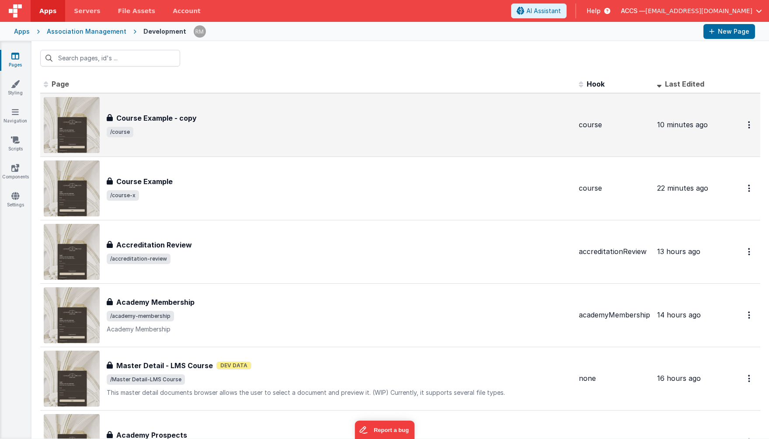
click at [157, 117] on h3 "Course Example - copy" at bounding box center [156, 118] width 80 height 10
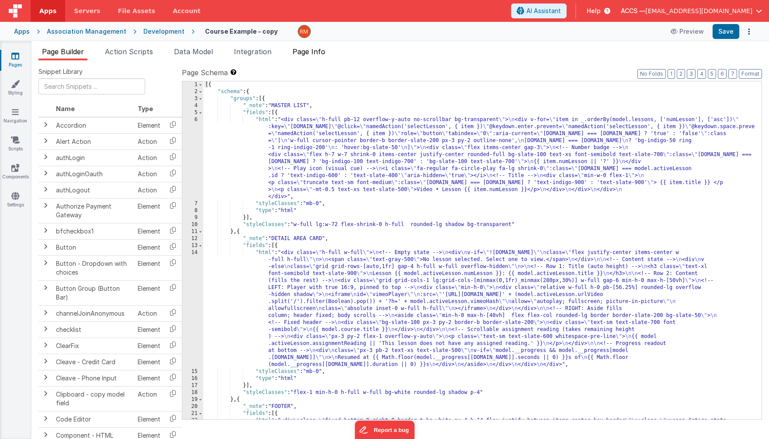
click at [321, 51] on span "Page Info" at bounding box center [309, 51] width 33 height 9
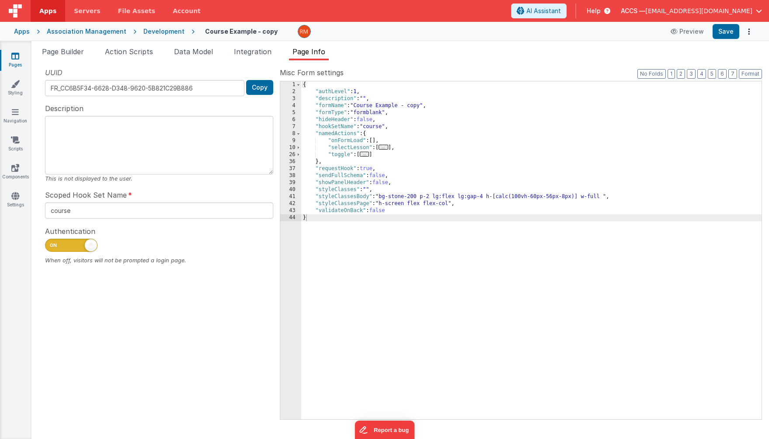
click at [418, 198] on div "{ "authLevel" : 1 , "description" : "" , "formName" : "Course Example - copy" ,…" at bounding box center [531, 257] width 461 height 352
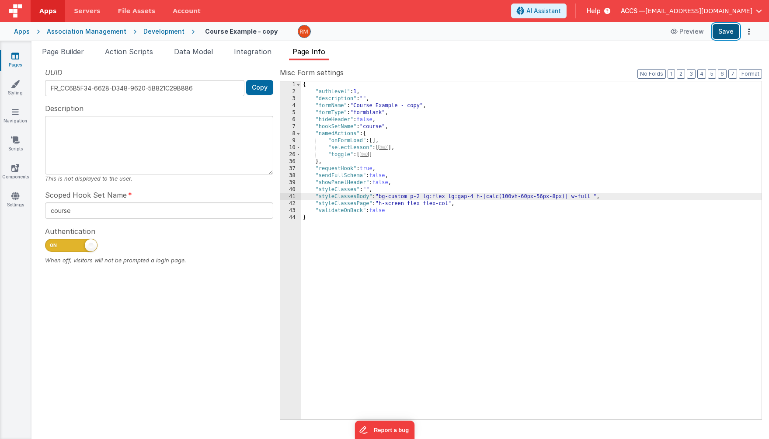
click at [727, 31] on button "Save" at bounding box center [726, 31] width 27 height 15
click at [19, 90] on link "Styling" at bounding box center [15, 88] width 31 height 17
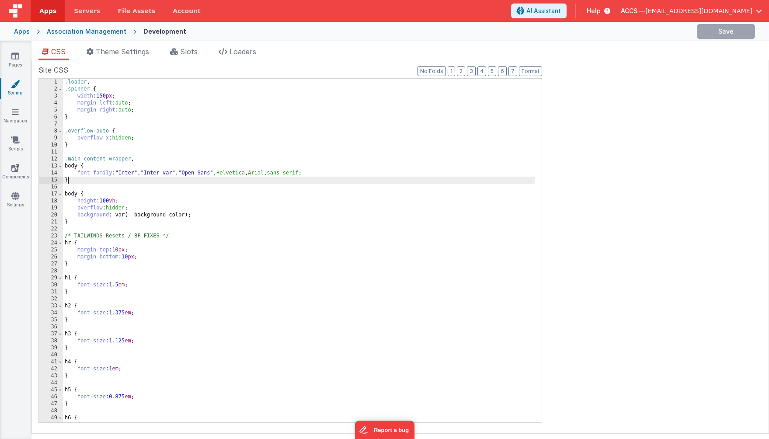
click at [191, 178] on div ".loader , .spinner { width : 150 px ; margin-left : auto ; margin-right : auto …" at bounding box center [299, 258] width 472 height 358
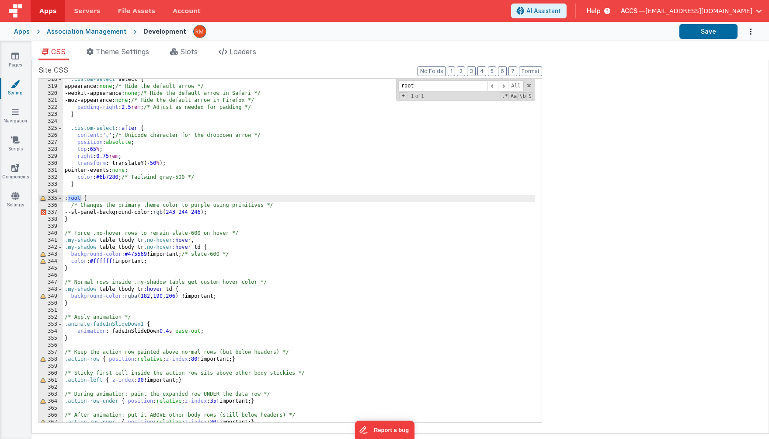
scroll to position [2224, 0]
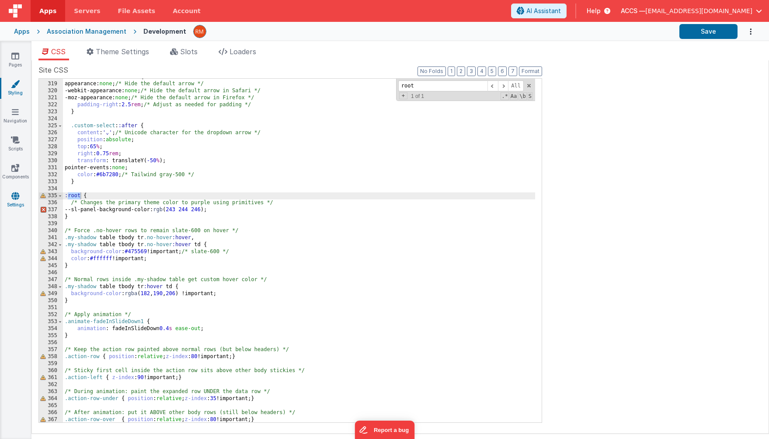
type input "root"
click at [19, 196] on icon at bounding box center [15, 196] width 8 height 9
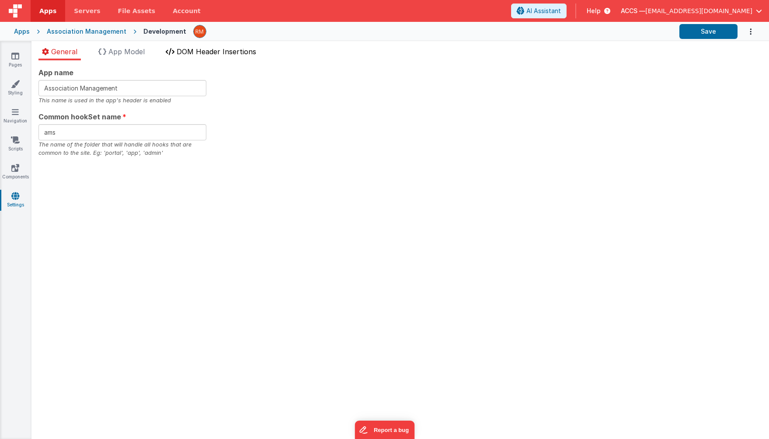
click at [199, 51] on span "DOM Header Insertions" at bounding box center [217, 51] width 80 height 9
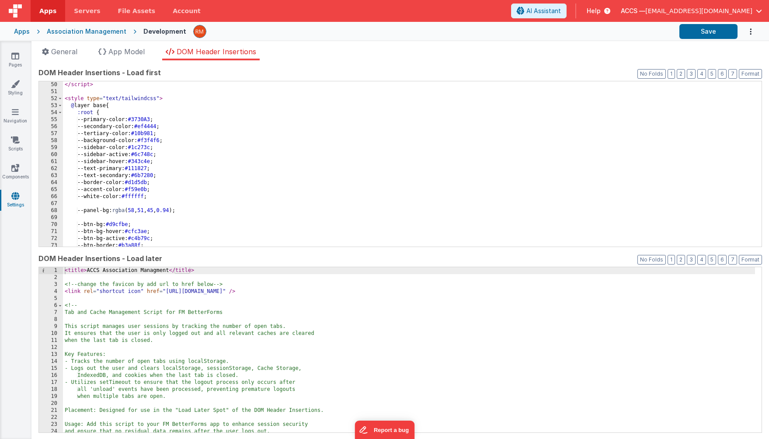
scroll to position [326, 0]
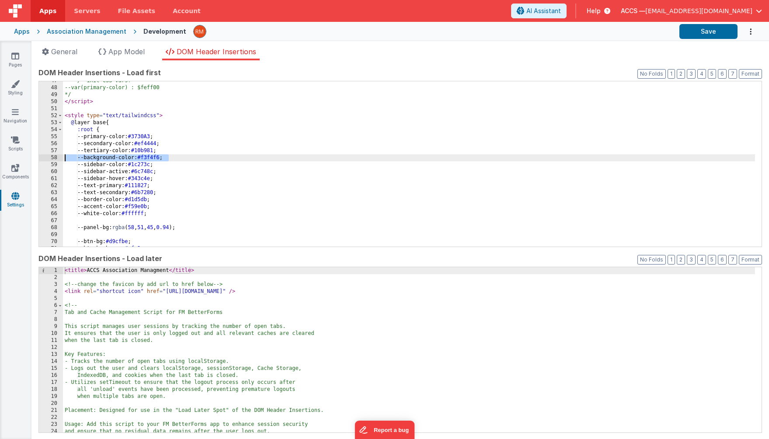
drag, startPoint x: 183, startPoint y: 161, endPoint x: 49, endPoint y: 158, distance: 134.8
click at [49, 158] on div "47 48 49 50 51 52 53 54 55 56 57 58 59 60 61 62 63 64 65 66 67 68 69 70 71 72 /…" at bounding box center [400, 164] width 724 height 166
click at [182, 158] on div "/* init CSS vars? --var(primary-color) : $feff00 */ </ script > < style type = …" at bounding box center [409, 166] width 692 height 179
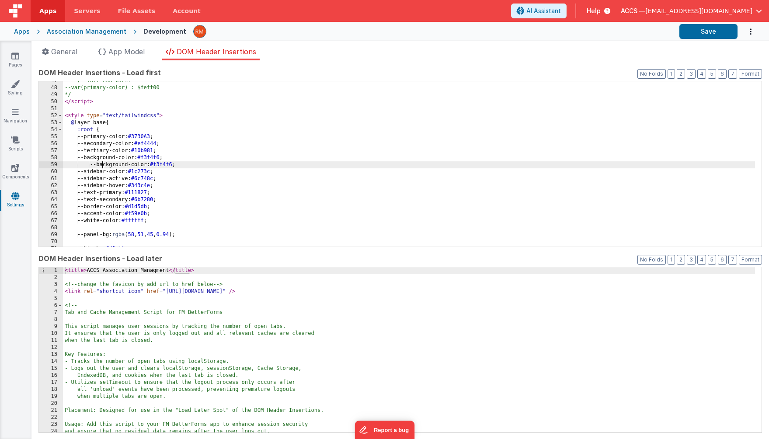
click at [104, 164] on div "/* init CSS vars? --var(primary-color) : $feff00 */ </ script > < style type = …" at bounding box center [409, 166] width 692 height 179
click at [122, 165] on div "/* init CSS vars? --var(primary-color) : $feff00 */ </ script > < style type = …" at bounding box center [409, 166] width 692 height 179
click at [139, 165] on div "/* init CSS vars? --var(primary-color) : $feff00 */ </ script > < style type = …" at bounding box center [409, 166] width 692 height 179
drag, startPoint x: 170, startPoint y: 166, endPoint x: 144, endPoint y: 166, distance: 25.4
click at [144, 166] on div "/* init CSS vars? --var(primary-color) : $feff00 */ </ script > < style type = …" at bounding box center [409, 166] width 692 height 179
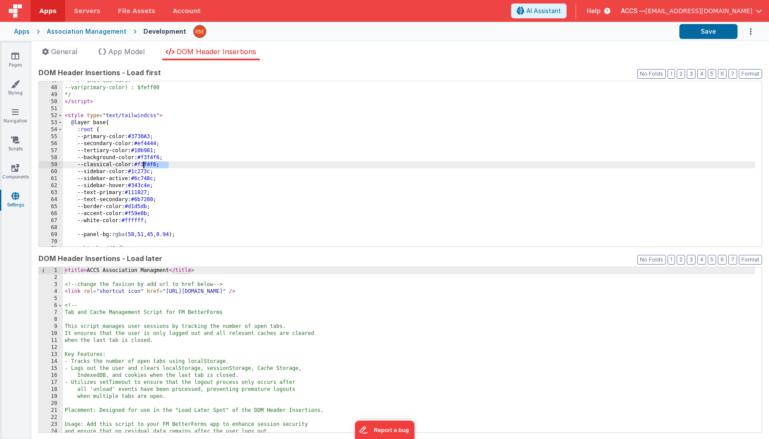
paste textarea
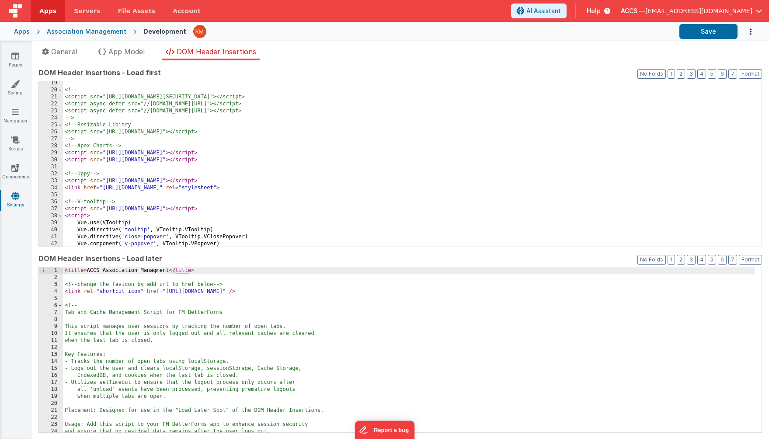
scroll to position [52, 0]
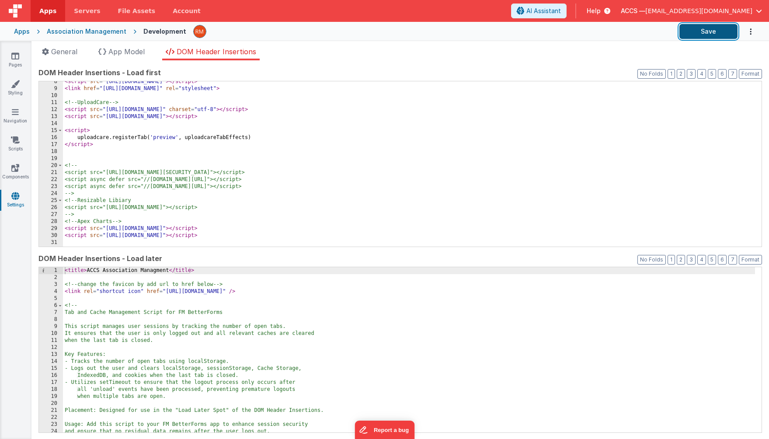
click at [690, 30] on button "Save" at bounding box center [709, 31] width 58 height 15
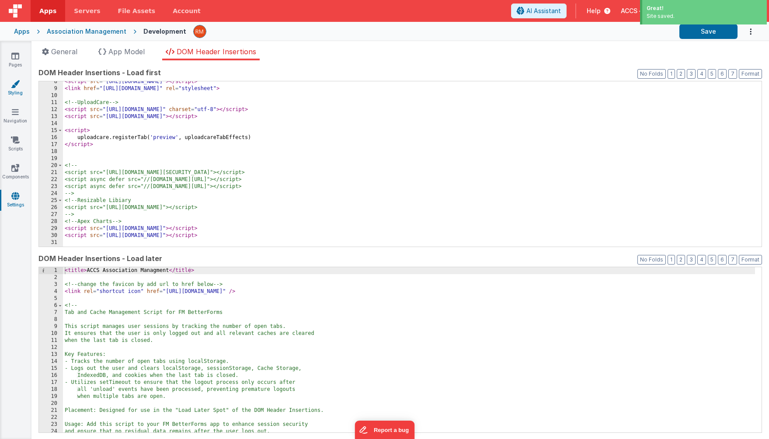
click at [16, 87] on icon at bounding box center [15, 84] width 9 height 9
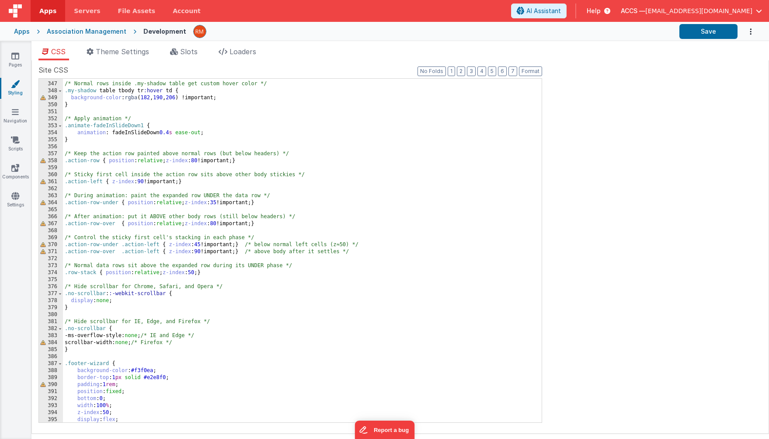
scroll to position [2610, 0]
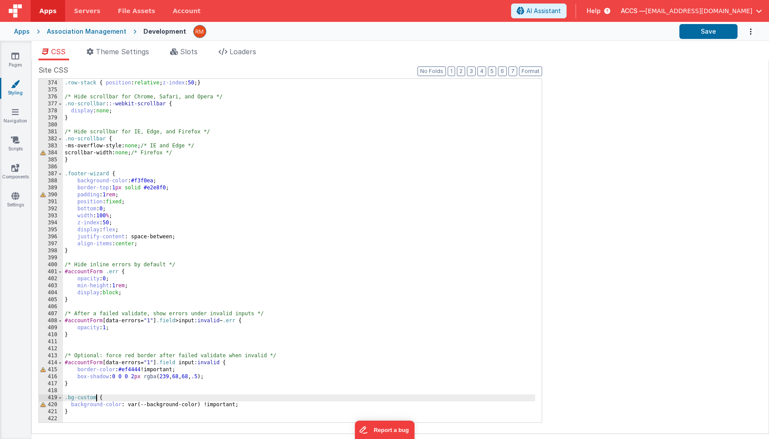
click at [96, 399] on div "/* Normal data rows sit above the expanded row during its UNDER phase */ .row-s…" at bounding box center [299, 252] width 472 height 358
click at [178, 407] on div "/* Normal data rows sit above the expanded row during its UNDER phase */ .row-s…" at bounding box center [299, 252] width 472 height 358
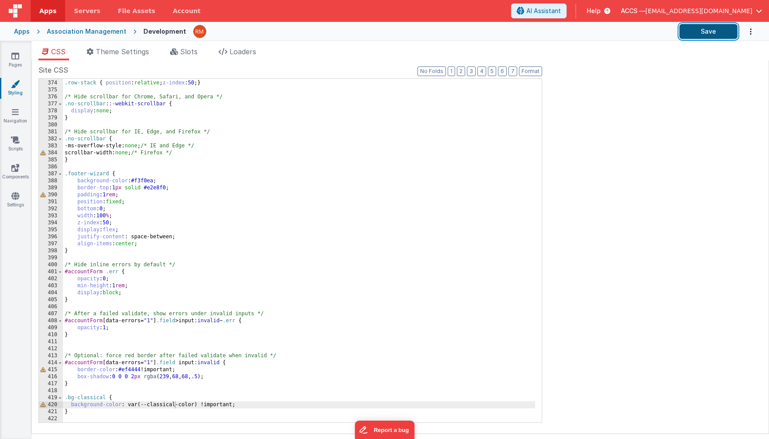
click at [694, 34] on button "Save" at bounding box center [709, 31] width 58 height 15
click at [16, 59] on icon at bounding box center [15, 56] width 8 height 9
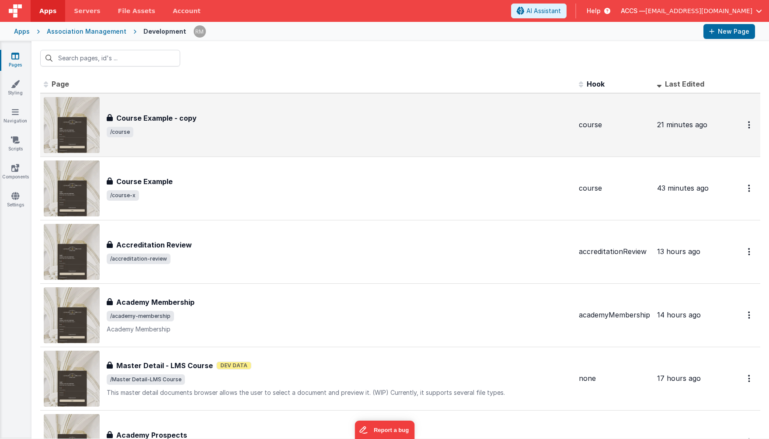
click at [206, 131] on span "/course" at bounding box center [339, 132] width 465 height 10
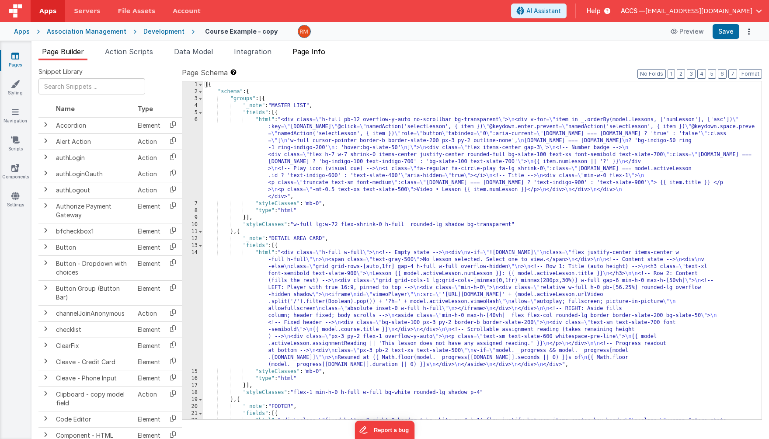
click at [317, 57] on li "Page Info" at bounding box center [309, 53] width 40 height 14
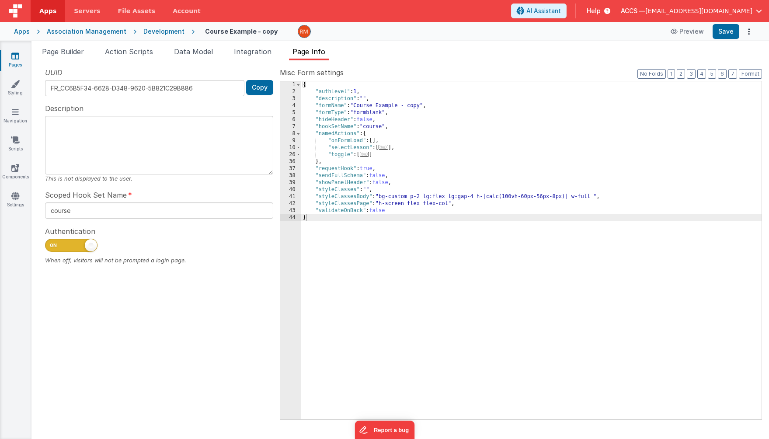
click at [409, 200] on div "{ "authLevel" : 1 , "description" : "" , "formName" : "Course Example - copy" ,…" at bounding box center [531, 257] width 461 height 352
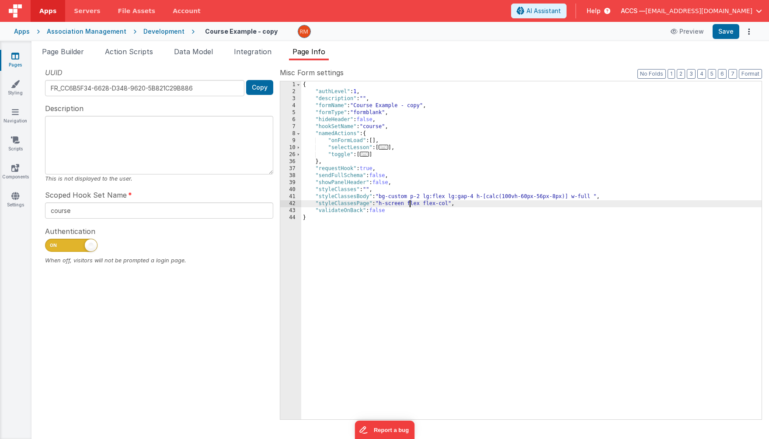
click at [411, 196] on div "{ "authLevel" : 1 , "description" : "" , "formName" : "Course Example - copy" ,…" at bounding box center [531, 257] width 461 height 352
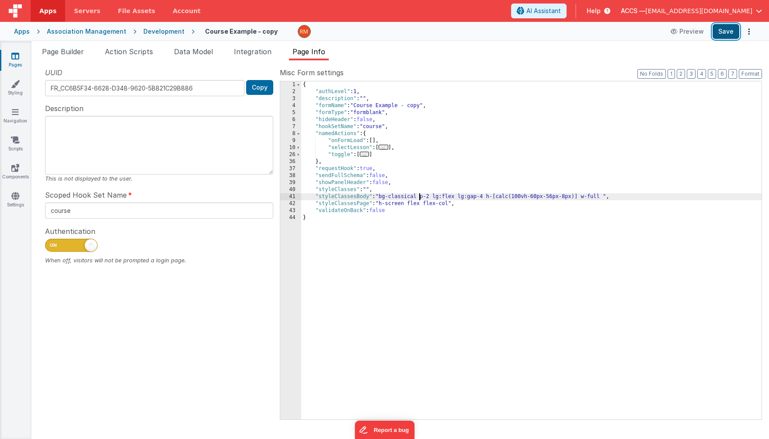
click at [724, 34] on button "Save" at bounding box center [726, 31] width 27 height 15
click at [20, 199] on link "Settings" at bounding box center [15, 200] width 31 height 17
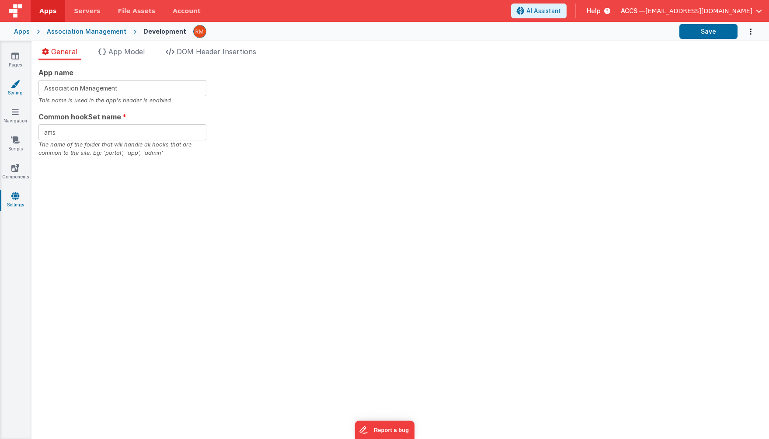
click at [20, 92] on link "Styling" at bounding box center [15, 88] width 31 height 17
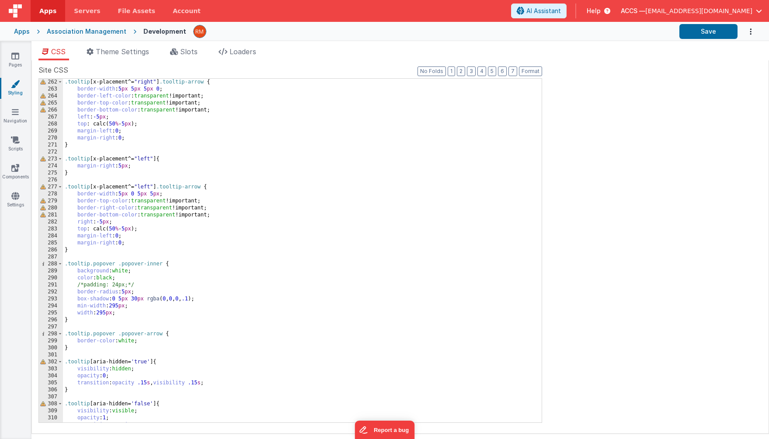
scroll to position [2610, 0]
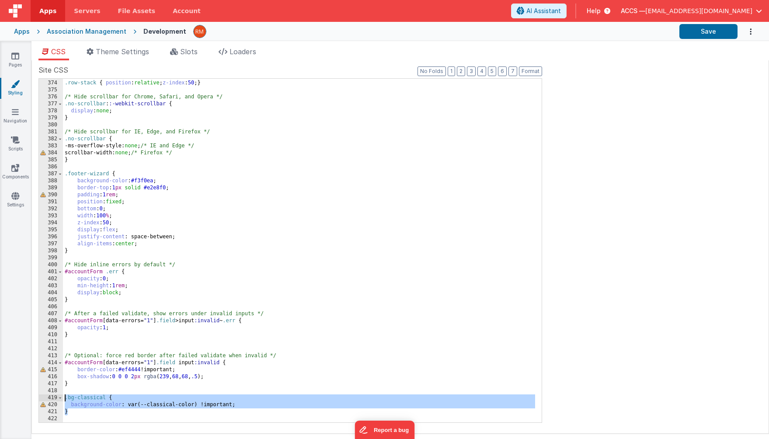
drag, startPoint x: 76, startPoint y: 415, endPoint x: 63, endPoint y: 396, distance: 23.1
click at [63, 396] on div "/* Normal data rows sit above the expanded row during its UNDER phase */ .row-s…" at bounding box center [299, 252] width 472 height 358
click at [19, 195] on link "Settings" at bounding box center [15, 200] width 31 height 17
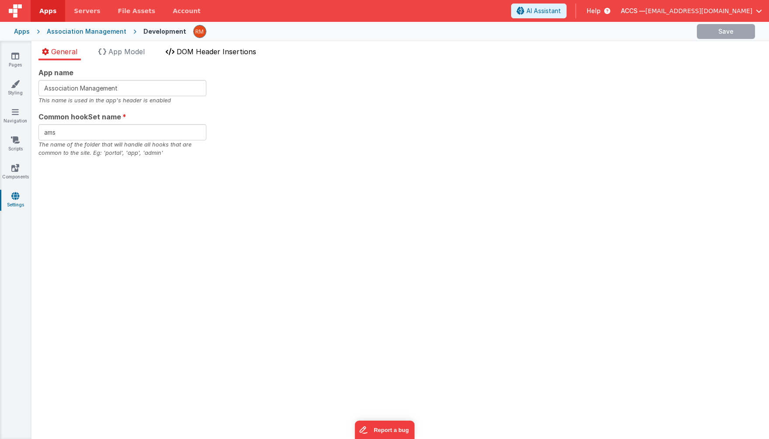
click at [209, 46] on li "DOM Header Insertions" at bounding box center [211, 53] width 98 height 14
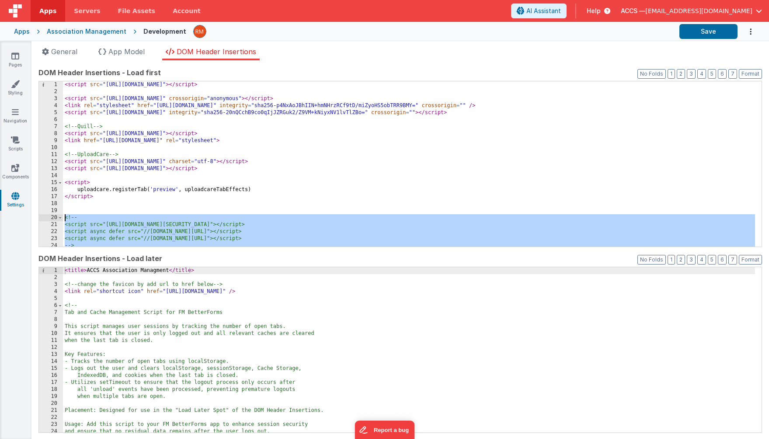
drag, startPoint x: 89, startPoint y: 226, endPoint x: 63, endPoint y: 216, distance: 28.5
click at [63, 216] on div "1 2 3 4 5 6 7 8 9 10 11 12 13 14 15 16 17 18 19 20 21 22 23 24 25 < script src …" at bounding box center [400, 164] width 724 height 166
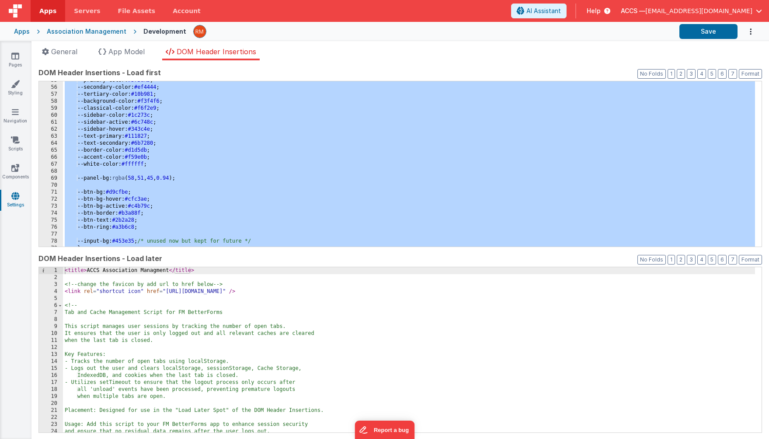
scroll to position [388, 0]
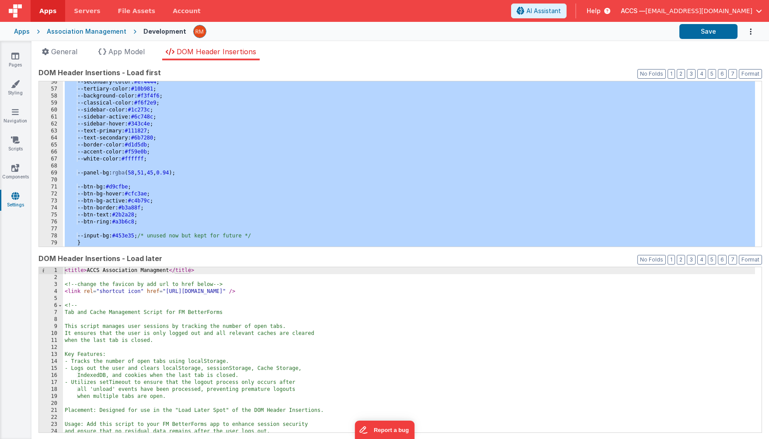
click at [192, 182] on div "--secondary-color: #ef4444 ; --tertiary-color: #10b981 ; --background-color: #f…" at bounding box center [409, 168] width 692 height 179
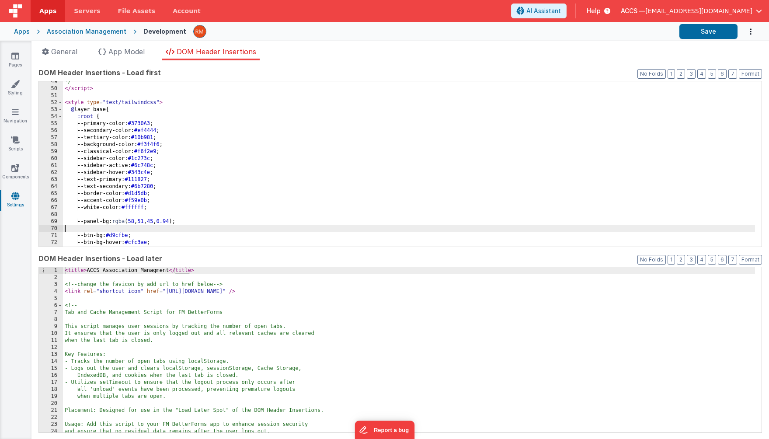
scroll to position [339, 0]
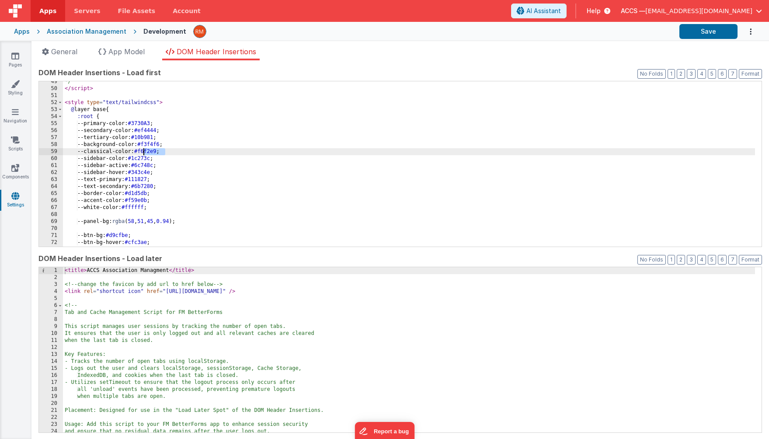
drag, startPoint x: 165, startPoint y: 152, endPoint x: 143, endPoint y: 152, distance: 21.9
click at [143, 152] on div "*/ </ script > < style type = "text/tailwindcss" > @ layer base { :root { --pri…" at bounding box center [409, 167] width 692 height 179
click at [703, 30] on button "Save" at bounding box center [709, 31] width 58 height 15
drag, startPoint x: 165, startPoint y: 152, endPoint x: 143, endPoint y: 152, distance: 21.9
click at [143, 152] on div "*/ </ script > < style type = "text/tailwindcss" > @ layer base { :root { --pri…" at bounding box center [409, 167] width 692 height 179
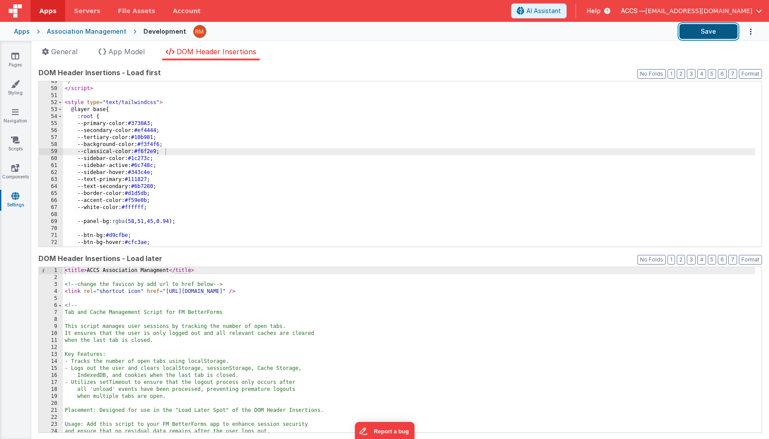
click at [708, 32] on button "Save" at bounding box center [709, 31] width 58 height 15
click at [172, 154] on div "*/ </ script > < style type = "text/tailwindcss" > @ layer base { :root { --pri…" at bounding box center [409, 167] width 692 height 179
drag, startPoint x: 176, startPoint y: 154, endPoint x: 84, endPoint y: 151, distance: 91.9
click at [84, 151] on div "*/ </ script > < style type = "text/tailwindcss" > @ layer base { :root { --pri…" at bounding box center [409, 167] width 692 height 179
click at [176, 152] on div "*/ </ script > < style type = "text/tailwindcss" > @ layer base { :root { --pri…" at bounding box center [409, 167] width 692 height 179
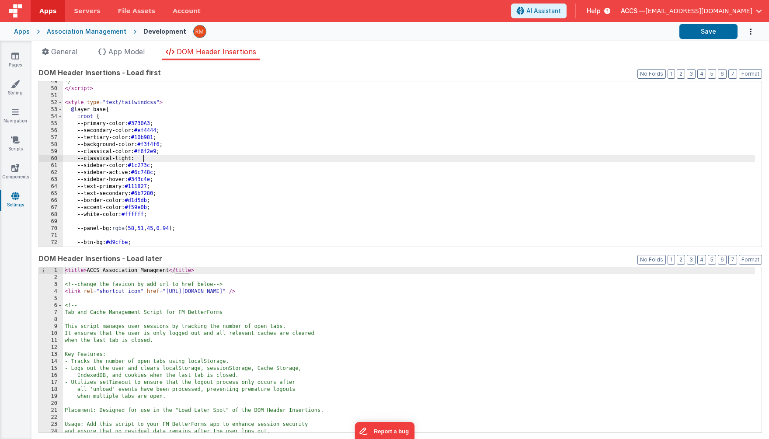
paste textarea
click at [717, 34] on button "Save" at bounding box center [709, 31] width 58 height 15
click at [14, 92] on link "Styling" at bounding box center [15, 88] width 31 height 17
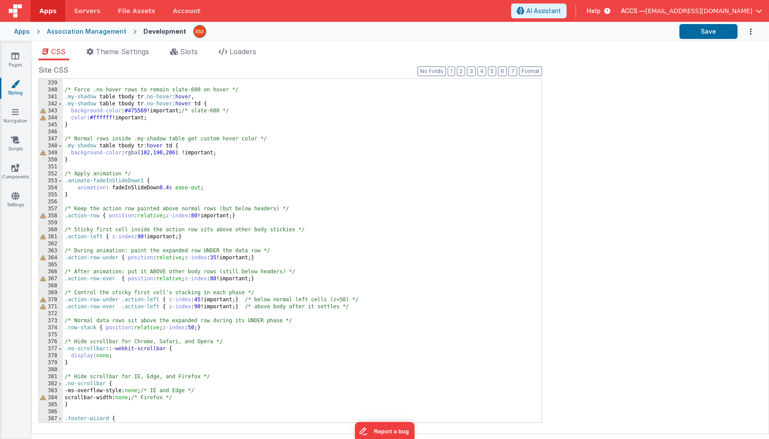
scroll to position [2610, 0]
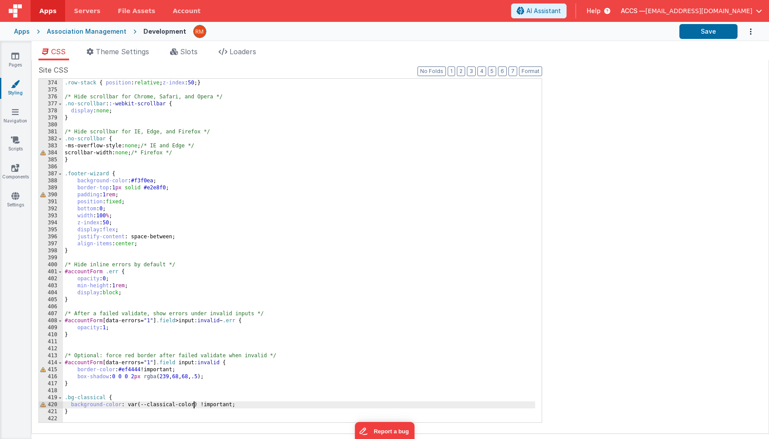
click at [193, 405] on div "/* Normal data rows sit above the expanded row during its UNDER phase */ .row-s…" at bounding box center [299, 252] width 472 height 358
click at [703, 33] on button "Save" at bounding box center [709, 31] width 58 height 15
click at [105, 399] on div "/* Normal data rows sit above the expanded row during its UNDER phase */ .row-s…" at bounding box center [299, 252] width 472 height 358
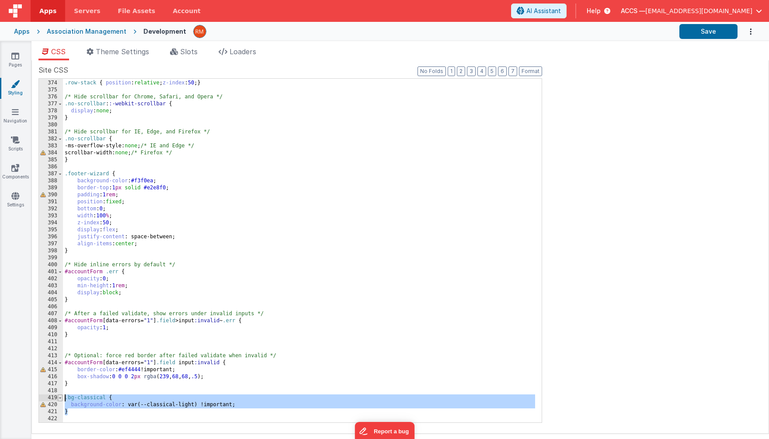
drag, startPoint x: 83, startPoint y: 412, endPoint x: 61, endPoint y: 397, distance: 26.5
click at [61, 397] on div "373 374 375 376 377 378 379 380 381 382 383 384 385 386 387 388 389 390 391 392…" at bounding box center [290, 250] width 504 height 345
click at [72, 408] on div "/* Normal data rows sit above the expanded row during its UNDER phase */ .row-s…" at bounding box center [299, 252] width 472 height 358
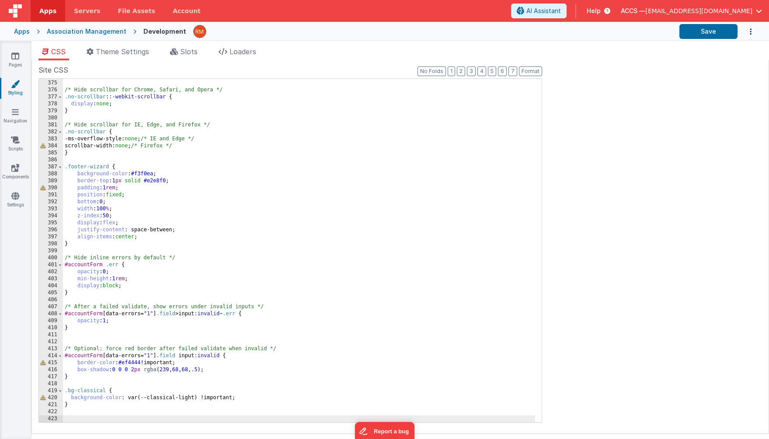
scroll to position [2631, 0]
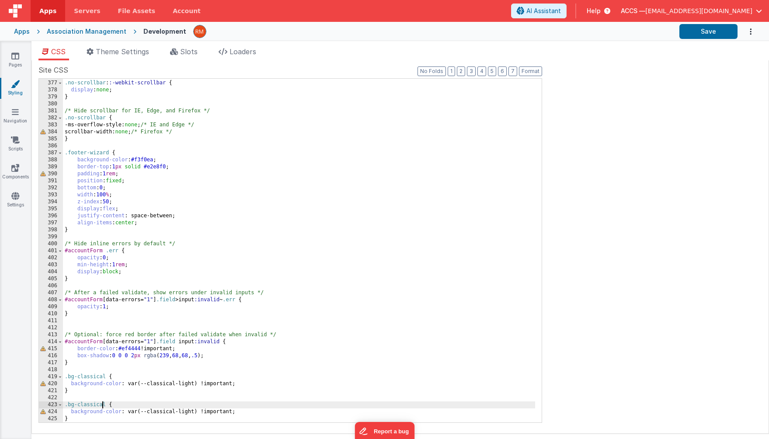
click at [104, 406] on div "/* Hide scrollbar for Chrome, Safari, and Opera */ .no-scrollbar : :-webkit-scr…" at bounding box center [299, 252] width 472 height 358
click at [193, 408] on div "/* Hide scrollbar for Chrome, Safari, and Opera */ .no-scrollbar : :-webkit-scr…" at bounding box center [299, 252] width 472 height 358
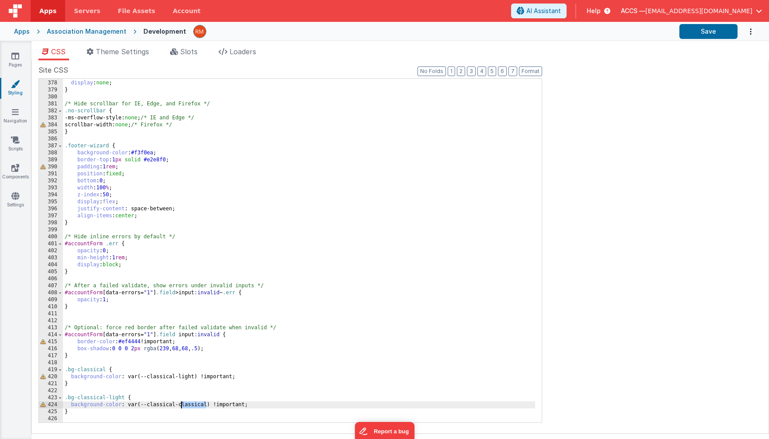
drag, startPoint x: 205, startPoint y: 404, endPoint x: 181, endPoint y: 403, distance: 24.1
click at [181, 403] on div ".no-scrollbar : :-webkit-scrollbar { display : none ; } /* Hide scrollbar for I…" at bounding box center [299, 252] width 472 height 358
click at [696, 32] on button "Save" at bounding box center [709, 31] width 58 height 15
click at [15, 199] on icon at bounding box center [15, 196] width 8 height 9
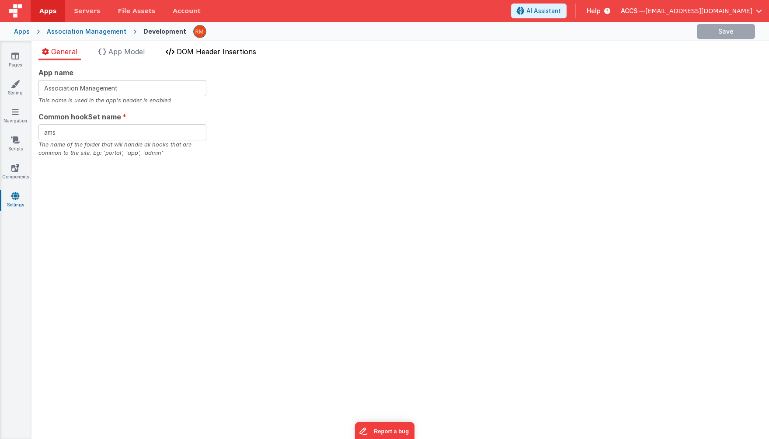
click at [230, 52] on span "DOM Header Insertions" at bounding box center [217, 51] width 80 height 9
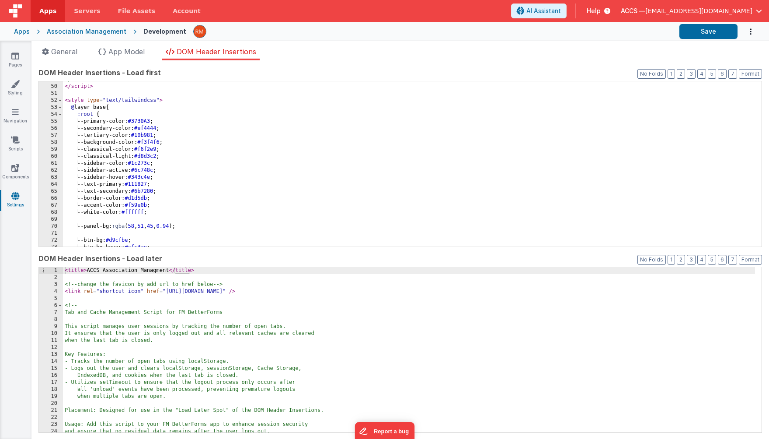
scroll to position [354, 0]
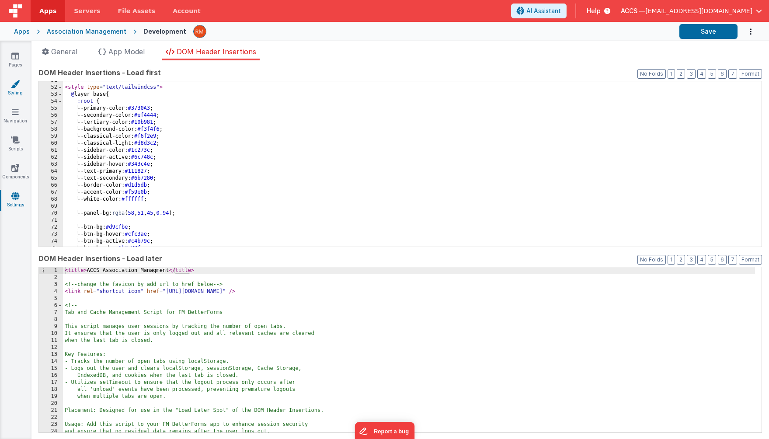
click at [19, 91] on link "Styling" at bounding box center [15, 88] width 31 height 17
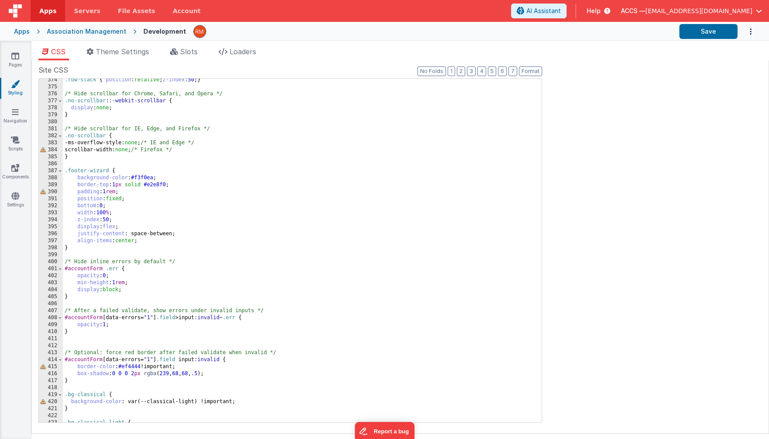
scroll to position [2638, 0]
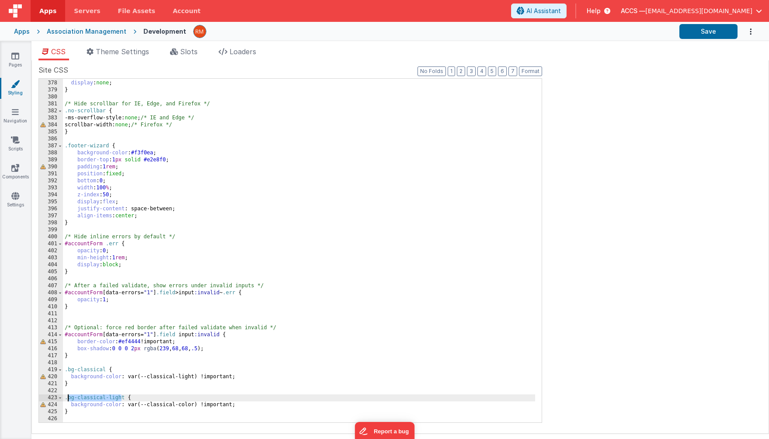
drag, startPoint x: 123, startPoint y: 397, endPoint x: 69, endPoint y: 397, distance: 54.2
click at [69, 397] on div ".no-scrollbar : :-webkit-scrollbar { display : none ; } /* Hide scrollbar for I…" at bounding box center [299, 252] width 472 height 358
click at [8, 59] on link "Pages" at bounding box center [15, 60] width 31 height 17
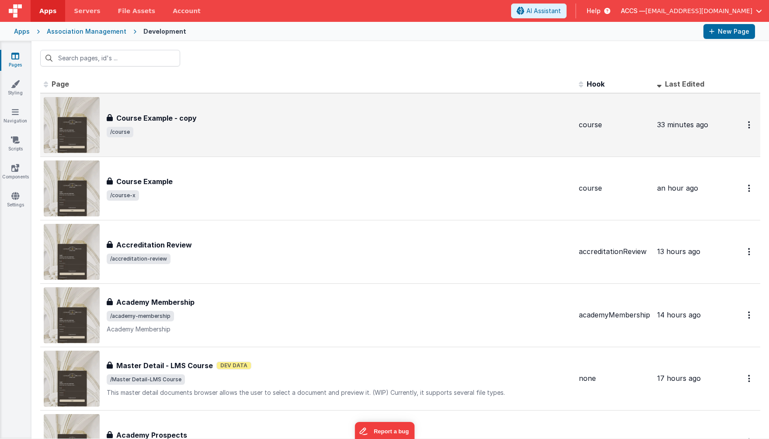
click at [176, 114] on h3 "Course Example - copy" at bounding box center [156, 118] width 80 height 10
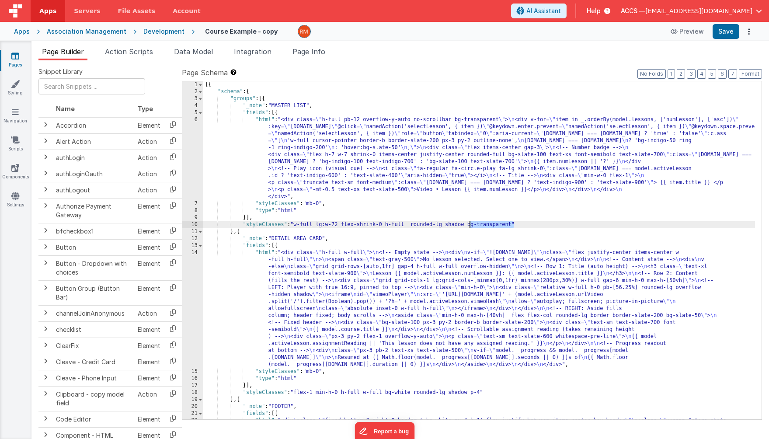
drag, startPoint x: 513, startPoint y: 226, endPoint x: 470, endPoint y: 225, distance: 42.9
click at [470, 225] on div "[{ "schema" : { "groups" : [{ "_note" : "MASTER LIST" , "fields" : [{ "html" : …" at bounding box center [479, 271] width 552 height 380
paste textarea
click at [729, 32] on button "Save" at bounding box center [726, 31] width 27 height 15
drag, startPoint x: 526, startPoint y: 226, endPoint x: 471, endPoint y: 225, distance: 55.1
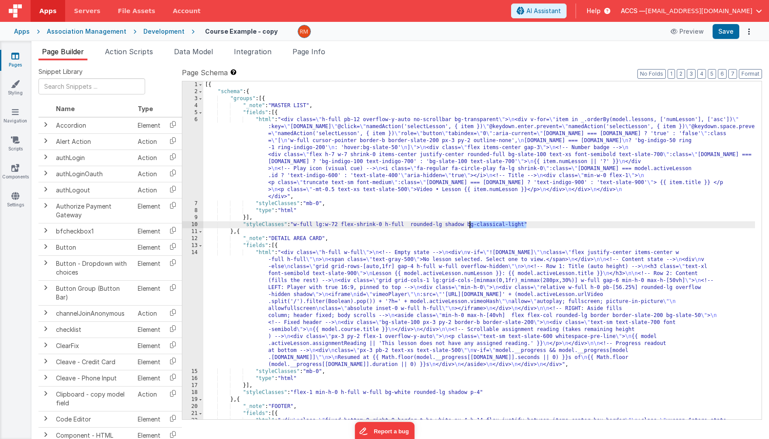
click at [471, 225] on div "[{ "schema" : { "groups" : [{ "_note" : "MASTER LIST" , "fields" : [{ "html" : …" at bounding box center [479, 271] width 552 height 380
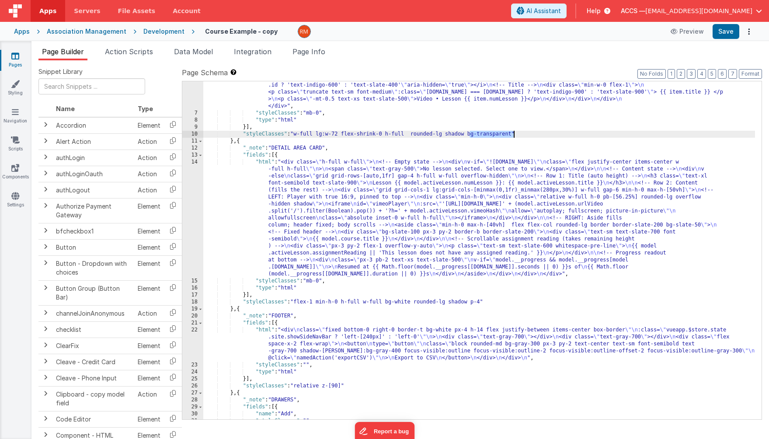
scroll to position [91, 0]
click at [482, 302] on div ""html" : "<div class= \" h-full pb-12 overflow-y-auto no-scrollbar bg-transpare…" at bounding box center [479, 239] width 552 height 429
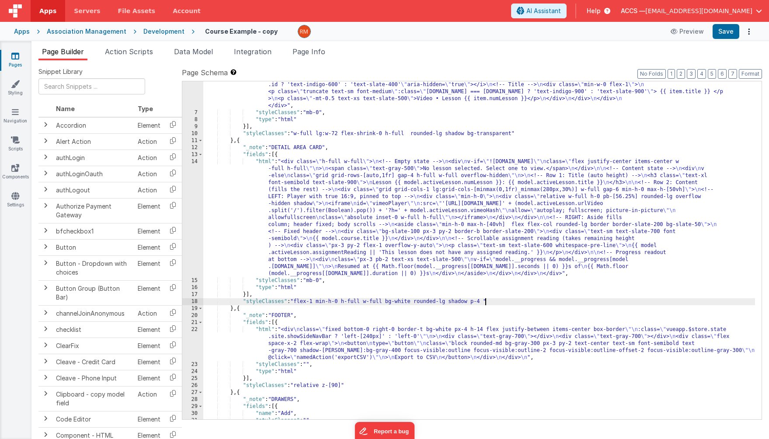
paste textarea
click at [729, 33] on button "Save" at bounding box center [726, 31] width 27 height 15
click at [14, 59] on icon at bounding box center [15, 56] width 8 height 9
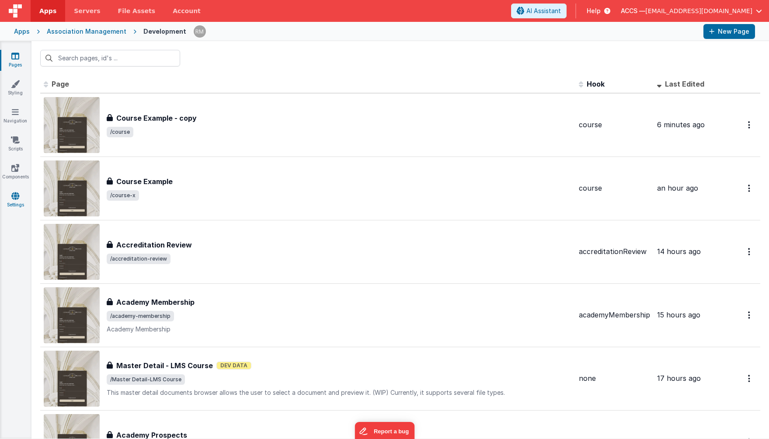
click at [15, 197] on icon at bounding box center [15, 196] width 8 height 9
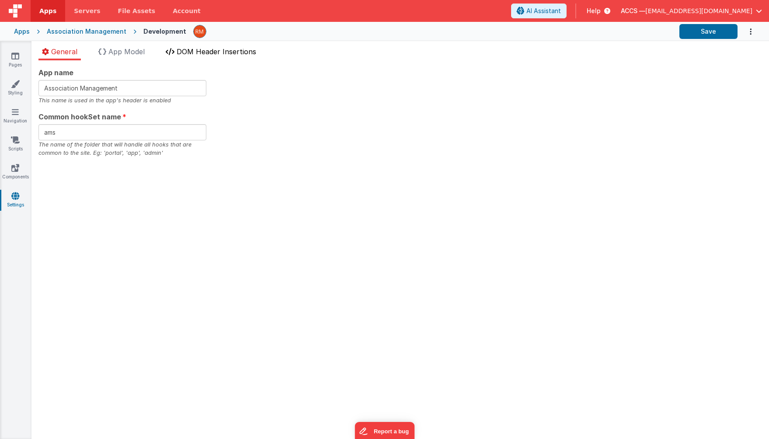
click at [189, 55] on span "DOM Header Insertions" at bounding box center [217, 51] width 80 height 9
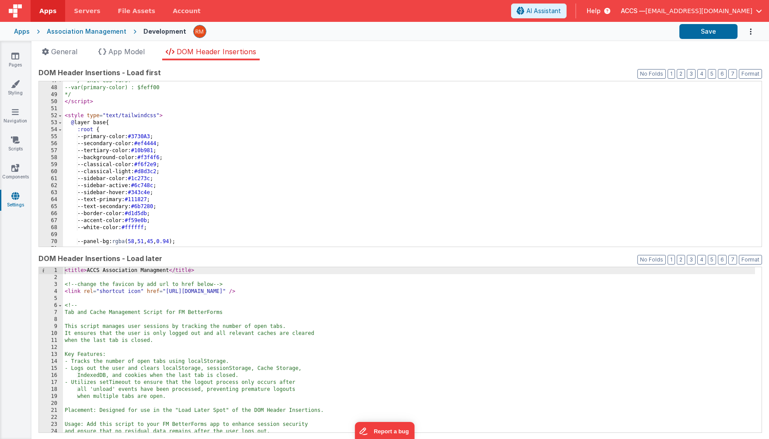
scroll to position [346, 0]
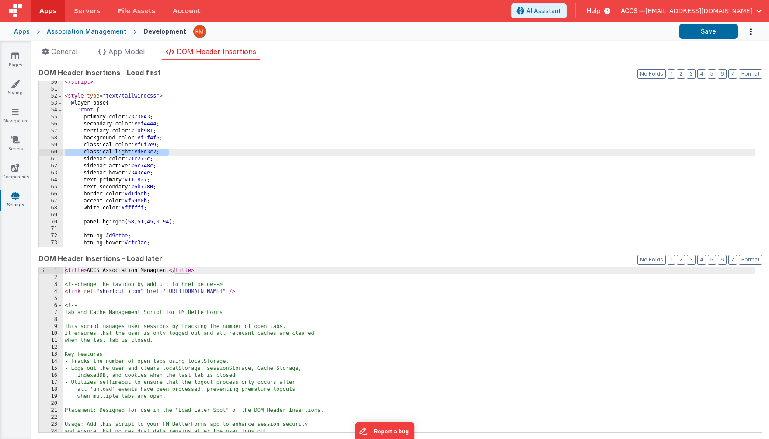
drag, startPoint x: 174, startPoint y: 152, endPoint x: 60, endPoint y: 151, distance: 113.3
click at [60, 151] on div "50 51 52 53 54 55 56 57 58 59 60 61 62 63 64 65 66 67 68 69 70 71 72 73 74 75 <…" at bounding box center [400, 164] width 724 height 166
click at [174, 153] on div "</ script > < style type = "text/tailwindcss" > @ layer base { :root { --primar…" at bounding box center [409, 168] width 692 height 179
click at [136, 158] on div "</ script > < style type = "text/tailwindcss" > @ layer base { :root { --primar…" at bounding box center [409, 168] width 692 height 179
click at [136, 159] on div "</ script > < style type = "text/tailwindcss" > @ layer base { :root { --primar…" at bounding box center [409, 168] width 692 height 179
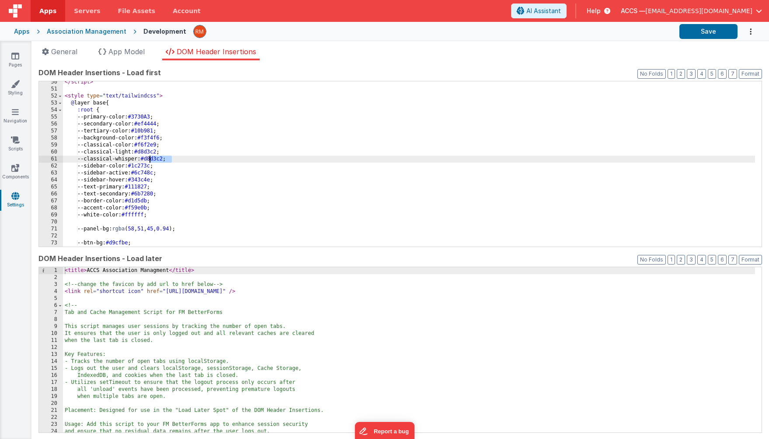
drag, startPoint x: 172, startPoint y: 160, endPoint x: 151, endPoint y: 159, distance: 21.0
click at [151, 159] on div "</ script > < style type = "text/tailwindcss" > @ layer base { :root { --primar…" at bounding box center [409, 168] width 692 height 179
click at [696, 33] on button "Save" at bounding box center [709, 31] width 58 height 15
click at [17, 87] on icon at bounding box center [15, 84] width 9 height 9
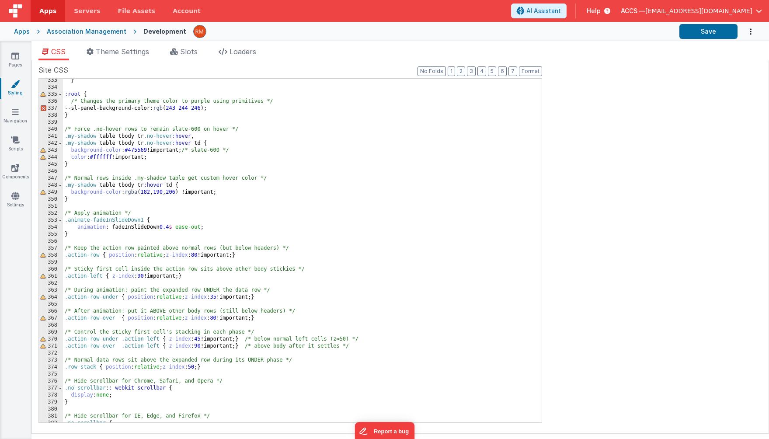
scroll to position [2638, 0]
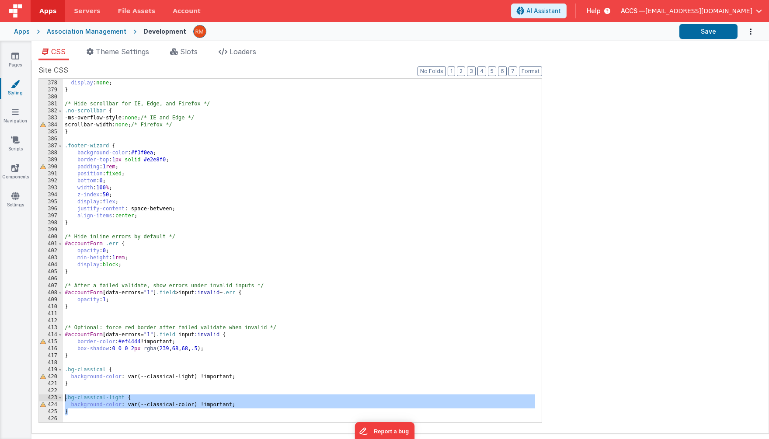
drag, startPoint x: 75, startPoint y: 413, endPoint x: 63, endPoint y: 401, distance: 17.3
click at [63, 401] on div ".no-scrollbar : :-webkit-scrollbar { display : none ; } /* Hide scrollbar for I…" at bounding box center [299, 252] width 472 height 358
click at [84, 408] on div ".no-scrollbar : :-webkit-scrollbar { display : none ; } /* Hide scrollbar for I…" at bounding box center [299, 252] width 472 height 358
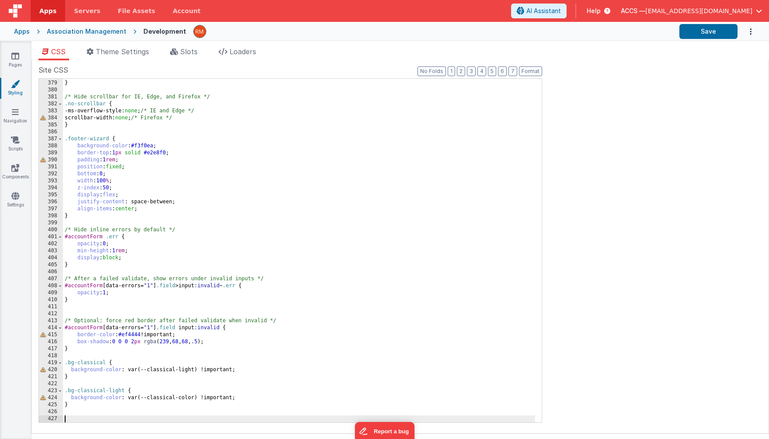
scroll to position [2659, 0]
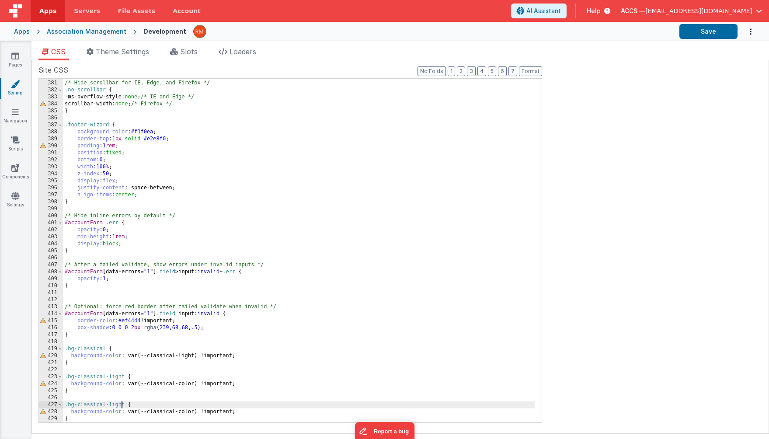
click at [122, 407] on div "/* Hide scrollbar for IE, Edge, and Firefox */ .no-scrollbar { -ms-overflow-sty…" at bounding box center [299, 252] width 472 height 358
click at [124, 406] on div "/* Hide scrollbar for IE, Edge, and Firefox */ .no-scrollbar { -ms-overflow-sty…" at bounding box center [299, 252] width 472 height 358
click at [193, 408] on div "/* Hide scrollbar for IE, Edge, and Firefox */ .no-scrollbar { -ms-overflow-sty…" at bounding box center [299, 252] width 472 height 358
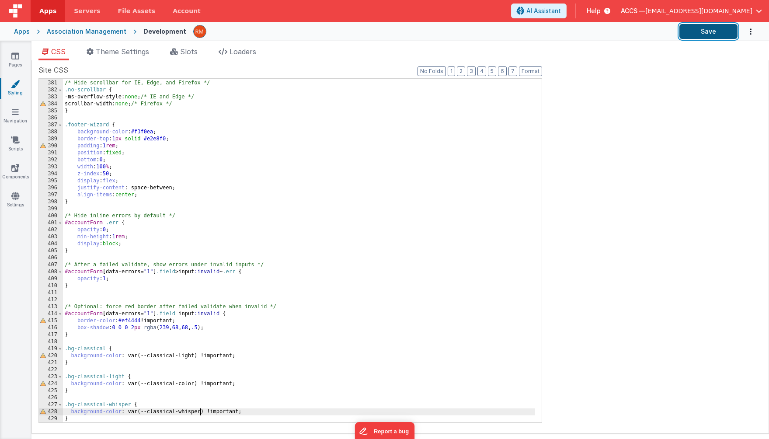
click at [713, 34] on button "Save" at bounding box center [709, 31] width 58 height 15
click at [21, 63] on link "Pages" at bounding box center [15, 60] width 31 height 17
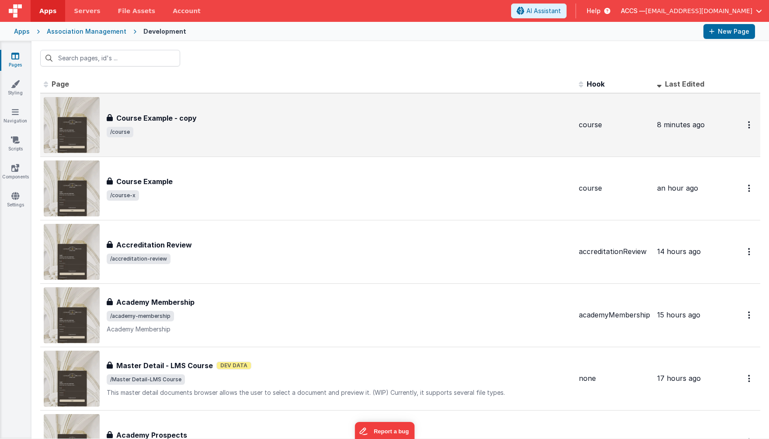
click at [180, 129] on span "/course" at bounding box center [339, 132] width 465 height 10
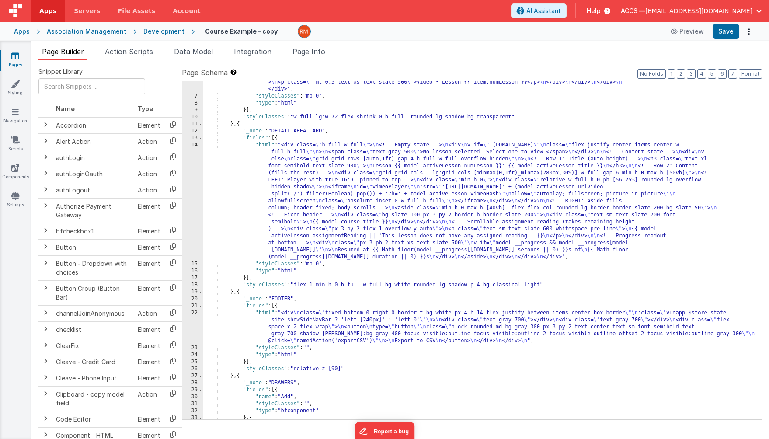
scroll to position [108, 0]
drag, startPoint x: 542, startPoint y: 285, endPoint x: 528, endPoint y: 282, distance: 14.2
click at [528, 283] on div ""html" : "<div class= \" h-full pb-12 overflow-y-auto no-scrollbar bg-transpare…" at bounding box center [479, 223] width 552 height 429
drag, startPoint x: 549, startPoint y: 286, endPoint x: 485, endPoint y: 283, distance: 63.9
click at [485, 283] on div ""html" : "<div class= \" h-full pb-12 overflow-y-auto no-scrollbar bg-transpare…" at bounding box center [479, 223] width 552 height 429
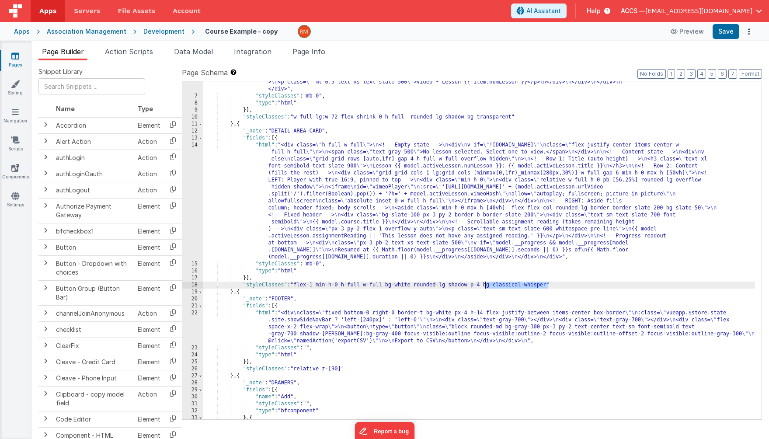
click at [266, 146] on div ""html" : "<div class= \" h-full pb-12 overflow-y-auto no-scrollbar bg-transpare…" at bounding box center [479, 223] width 552 height 429
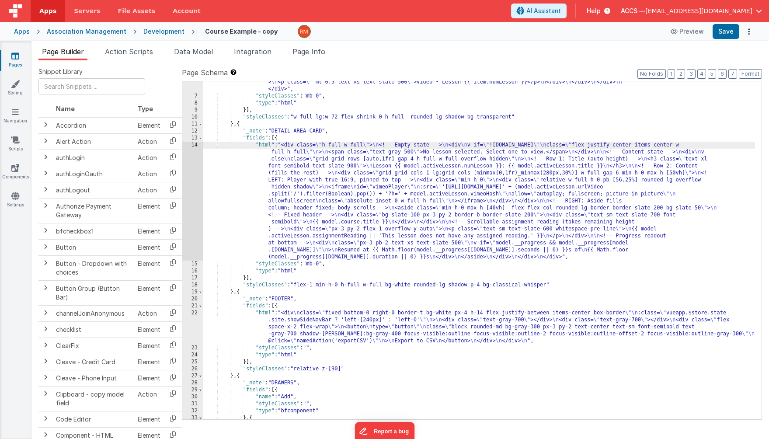
click at [197, 146] on div "14" at bounding box center [192, 201] width 21 height 119
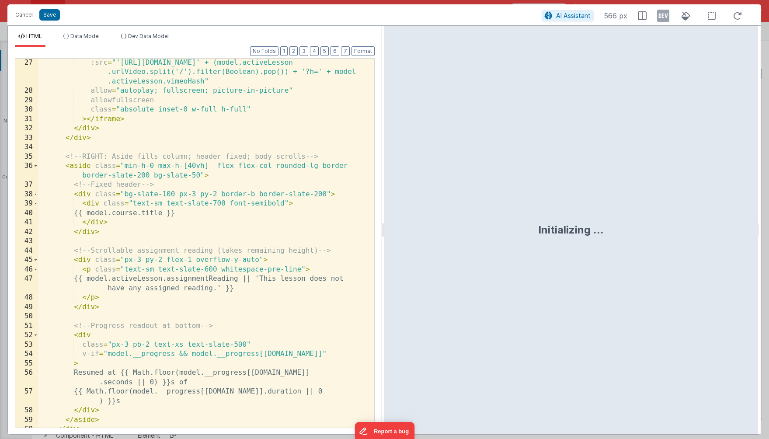
scroll to position [308, 0]
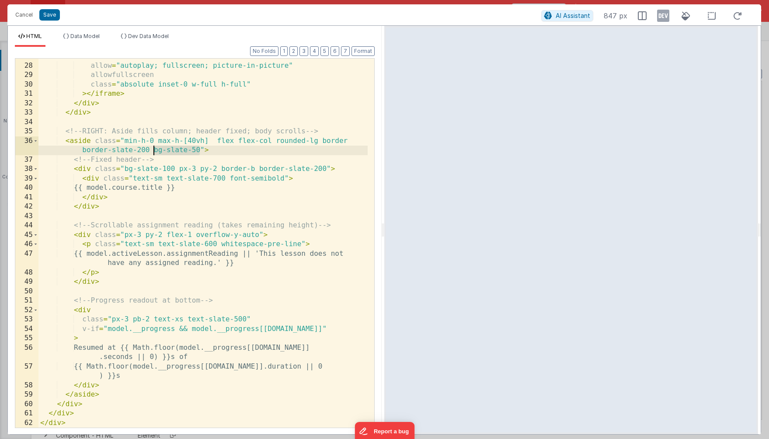
drag, startPoint x: 201, startPoint y: 150, endPoint x: 156, endPoint y: 149, distance: 45.1
click at [156, 149] on div ":src = "'[URL][DOMAIN_NAME]' + (model.activeLesson .urlVideo.split('/').filter(…" at bounding box center [202, 236] width 329 height 407
click at [53, 16] on button "Save" at bounding box center [49, 14] width 21 height 11
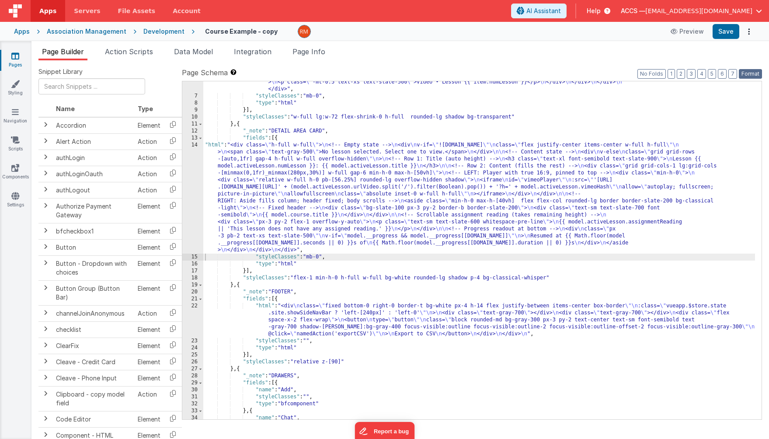
click at [752, 77] on button "Format" at bounding box center [750, 74] width 23 height 10
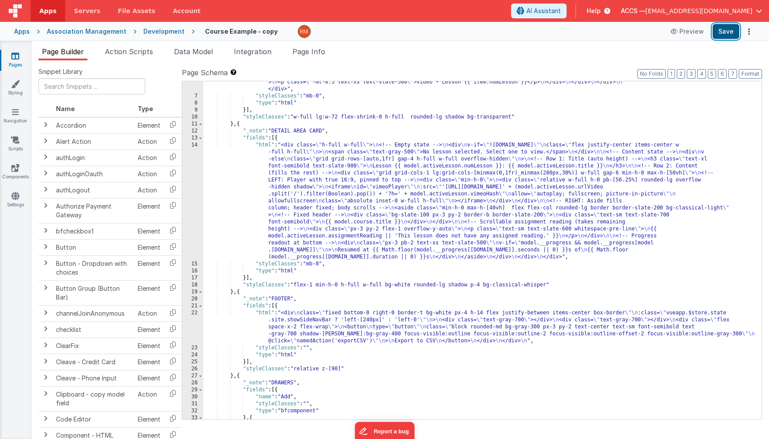
click at [726, 34] on button "Save" at bounding box center [726, 31] width 27 height 15
click at [17, 192] on icon at bounding box center [15, 196] width 8 height 9
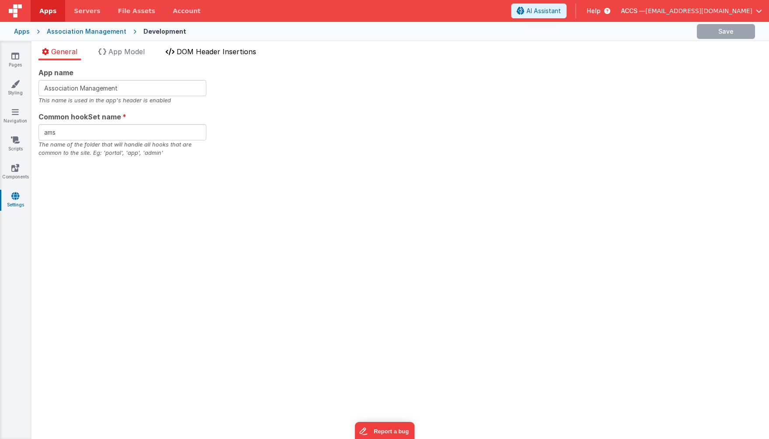
click at [205, 57] on li "DOM Header Insertions" at bounding box center [211, 53] width 98 height 14
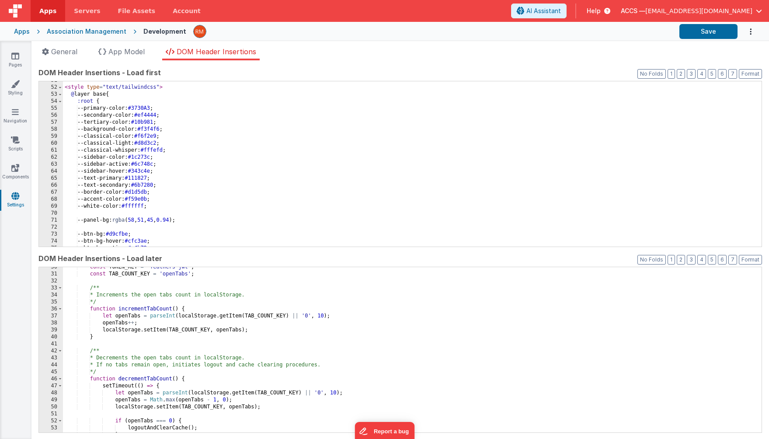
scroll to position [366, 0]
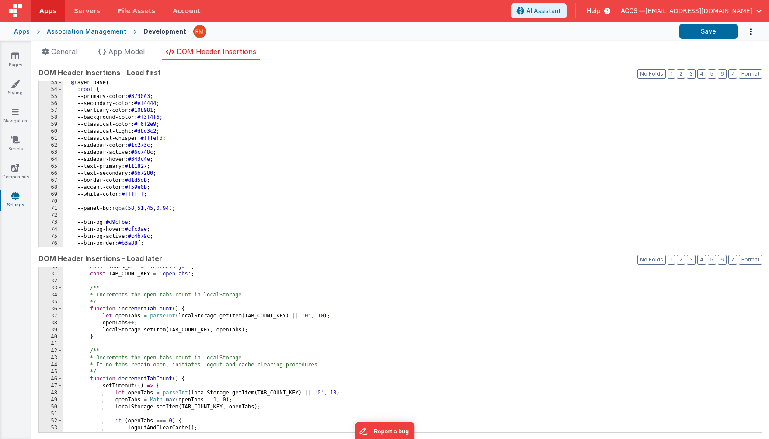
click at [178, 140] on div "@ layer base { :root { --primary-color: #3730A3 ; --secondary-color: #ef4444 ; …" at bounding box center [409, 168] width 692 height 179
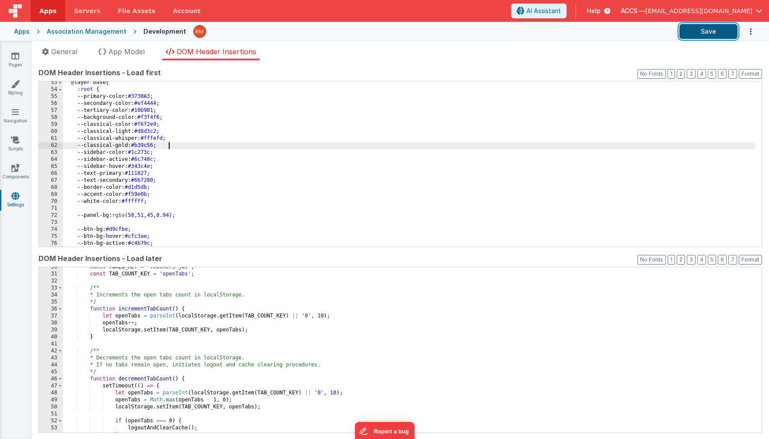
click at [700, 33] on button "Save" at bounding box center [709, 31] width 58 height 15
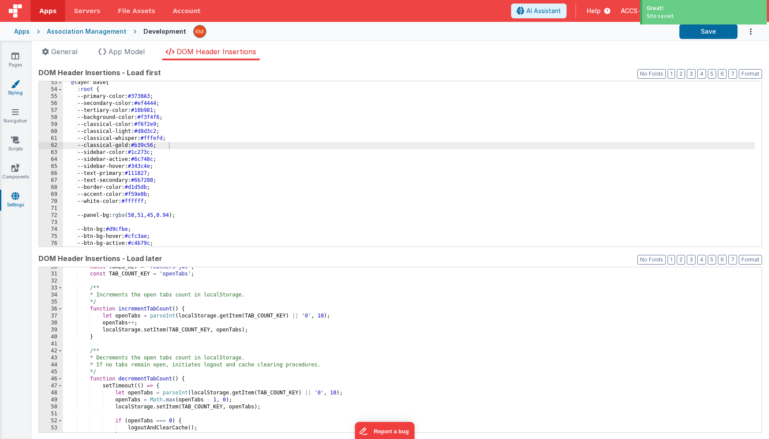
click at [21, 88] on link "Styling" at bounding box center [15, 88] width 31 height 17
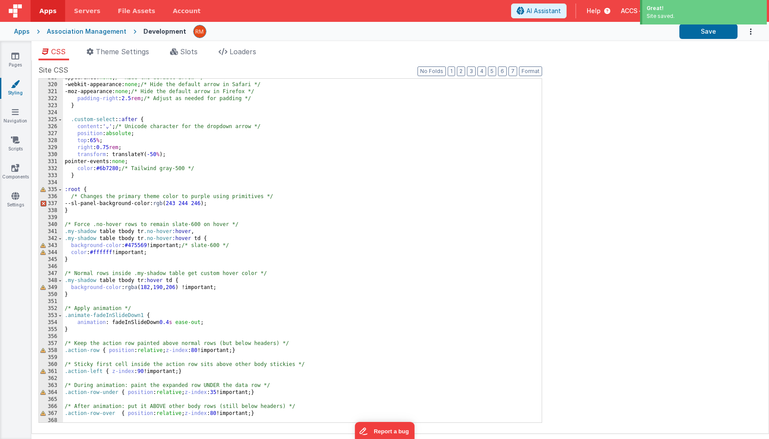
scroll to position [2666, 0]
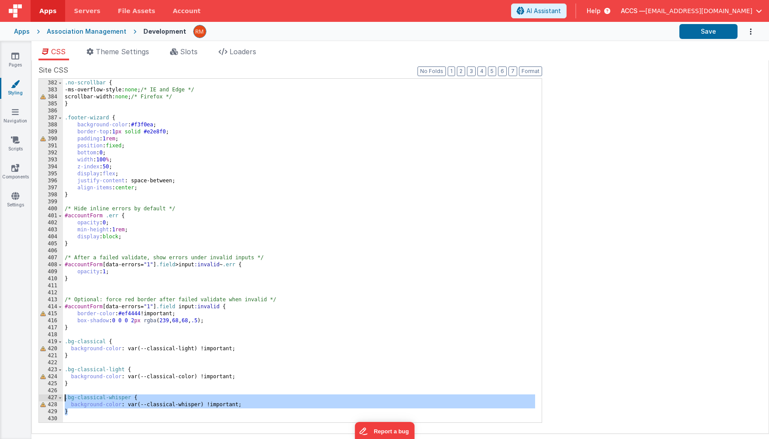
drag, startPoint x: 77, startPoint y: 414, endPoint x: 64, endPoint y: 401, distance: 18.6
click at [64, 401] on div "/* Hide scrollbar for IE, Edge, and Firefox */ .no-scrollbar { -ms-overflow-sty…" at bounding box center [299, 252] width 472 height 358
click at [75, 408] on div "/* Hide scrollbar for IE, Edge, and Firefox */ .no-scrollbar { -ms-overflow-sty…" at bounding box center [299, 252] width 472 height 358
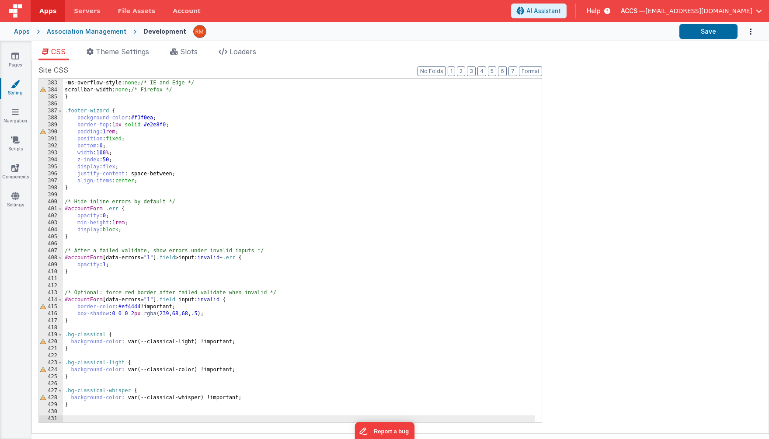
scroll to position [2687, 0]
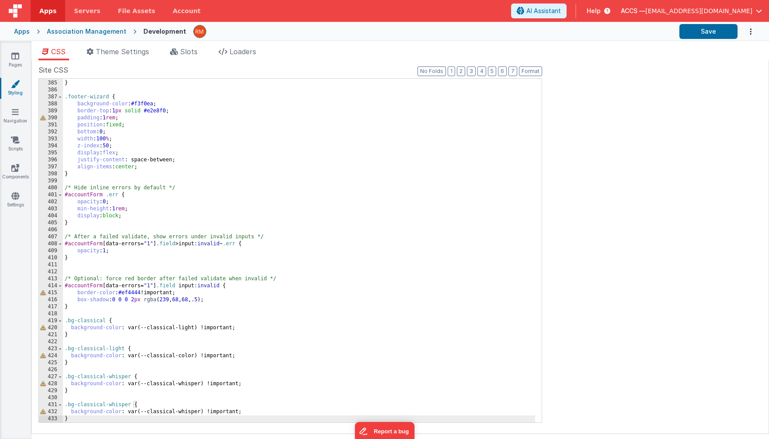
click at [131, 405] on div "scrollbar-width: none ; /* Firefox */ } .footer-wizard { background-color : #f3…" at bounding box center [299, 252] width 472 height 358
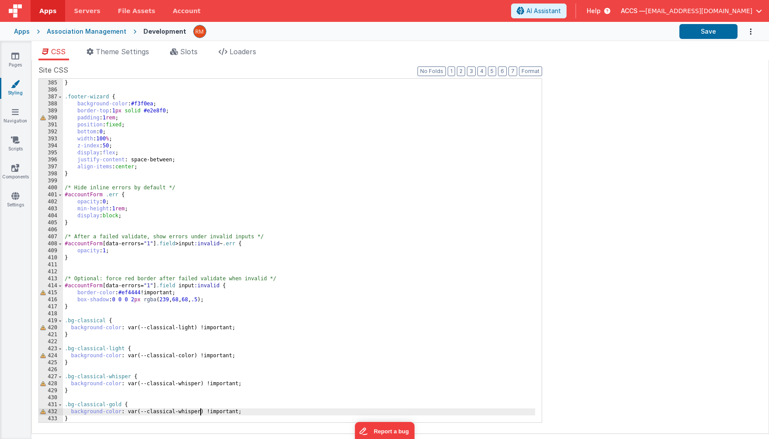
click at [200, 408] on div "scrollbar-width: none ; /* Firefox */ } .footer-wizard { background-color : #f3…" at bounding box center [299, 252] width 472 height 358
click at [712, 31] on button "Save" at bounding box center [709, 31] width 58 height 15
click at [16, 59] on icon at bounding box center [15, 56] width 8 height 9
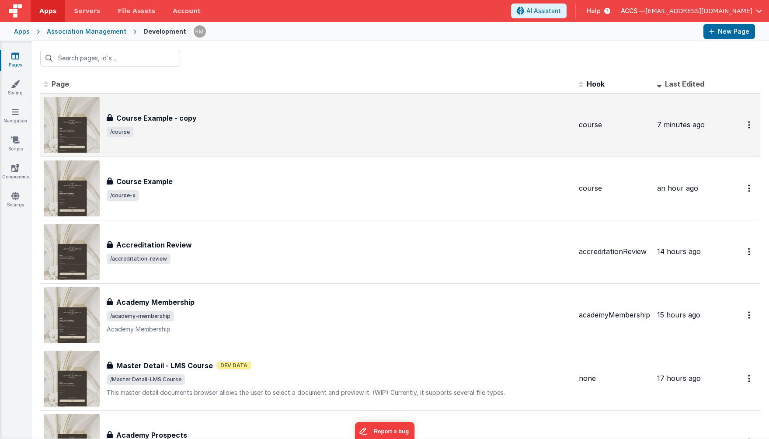
click at [231, 133] on span "/course" at bounding box center [339, 132] width 465 height 10
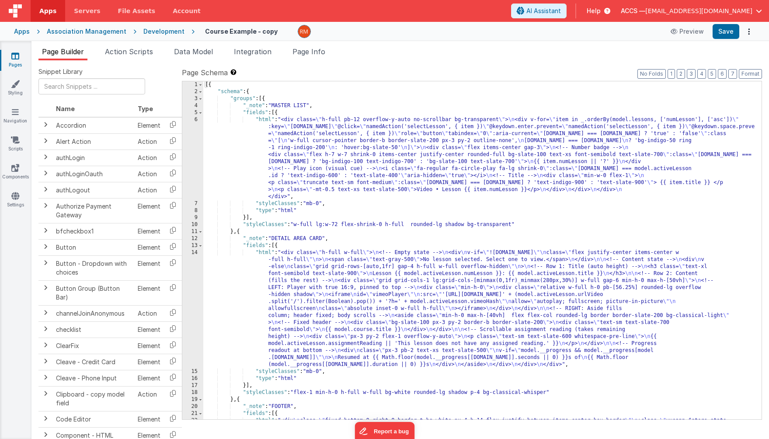
click at [266, 254] on div "[{ "schema" : { "groups" : [{ "_note" : "MASTER LIST" , "fields" : [{ "html" : …" at bounding box center [479, 271] width 552 height 380
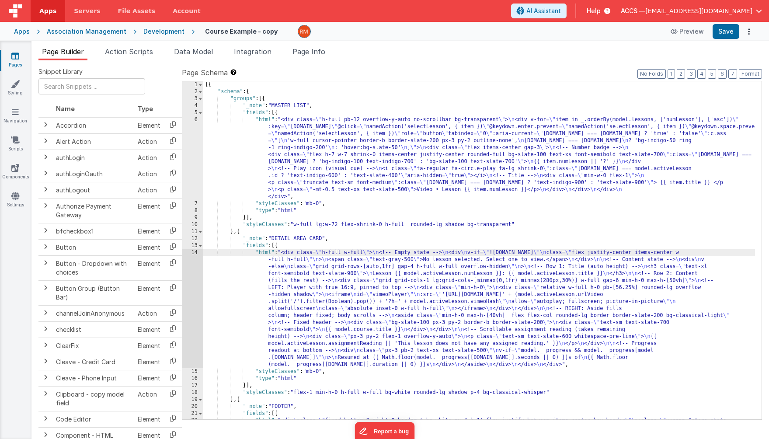
click at [196, 252] on div "14" at bounding box center [192, 308] width 21 height 119
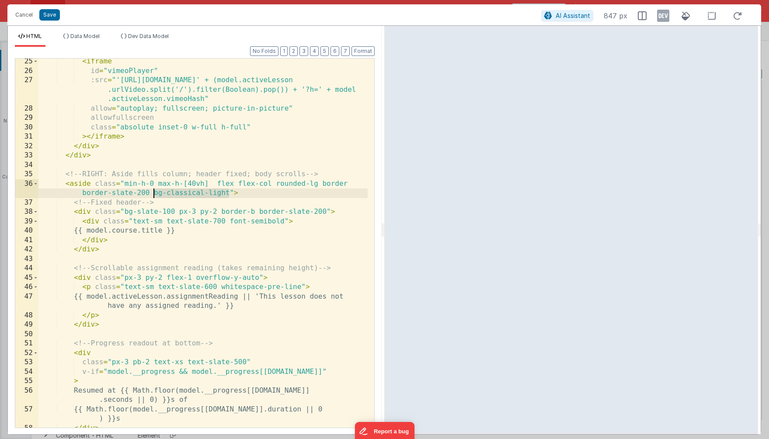
drag, startPoint x: 230, startPoint y: 194, endPoint x: 156, endPoint y: 190, distance: 74.0
click at [156, 190] on div "< iframe id = "vimeoPlayer" :src = "'[URL][DOMAIN_NAME]' + (model.activeLesson …" at bounding box center [202, 251] width 329 height 388
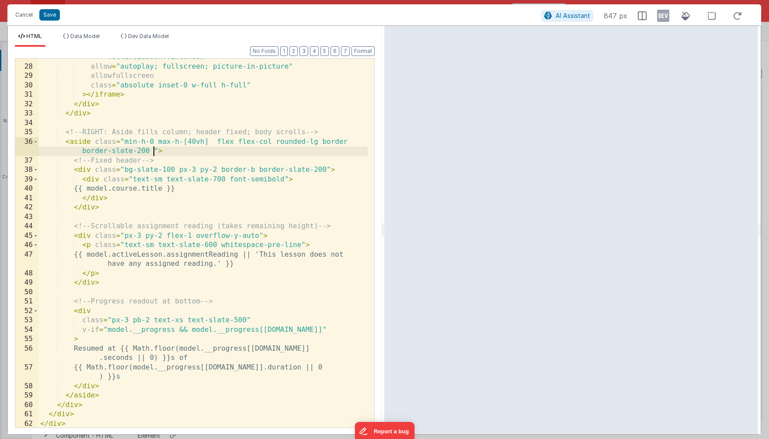
scroll to position [308, 0]
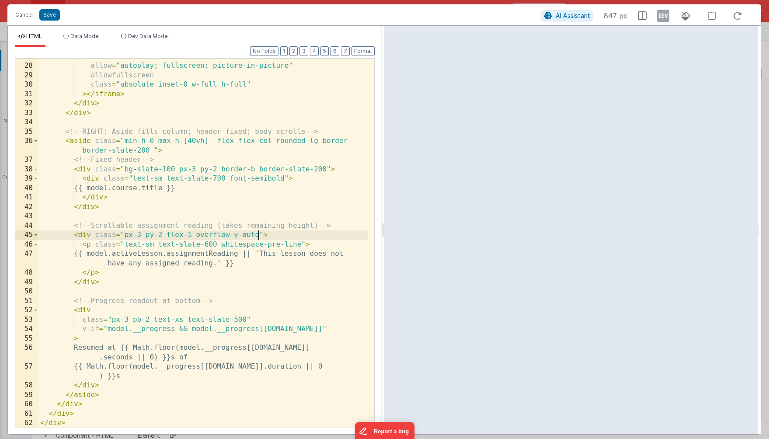
click at [259, 235] on div ":src = "'[URL][DOMAIN_NAME]' + (model.activeLesson .urlVideo.split('/').filter(…" at bounding box center [202, 236] width 329 height 407
click at [326, 170] on div ":src = "'[URL][DOMAIN_NAME]' + (model.activeLesson .urlVideo.split('/').filter(…" at bounding box center [202, 236] width 329 height 407
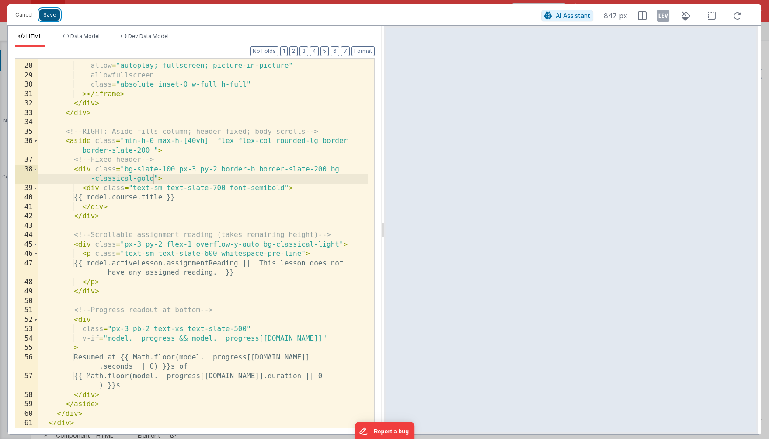
click at [54, 14] on button "Save" at bounding box center [49, 14] width 21 height 11
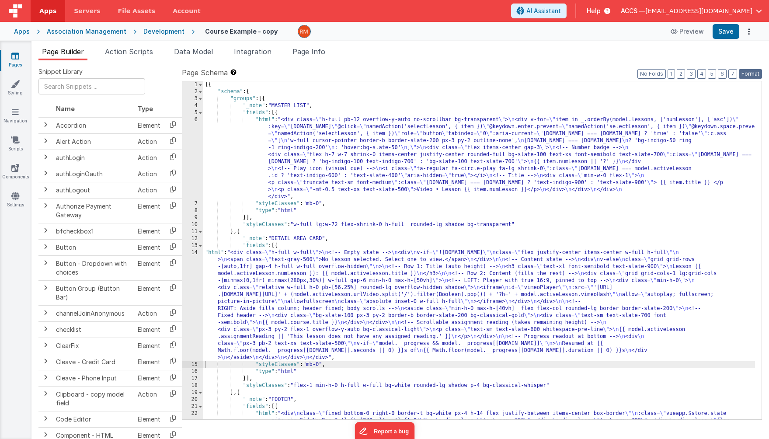
click at [749, 74] on button "Format" at bounding box center [750, 74] width 23 height 10
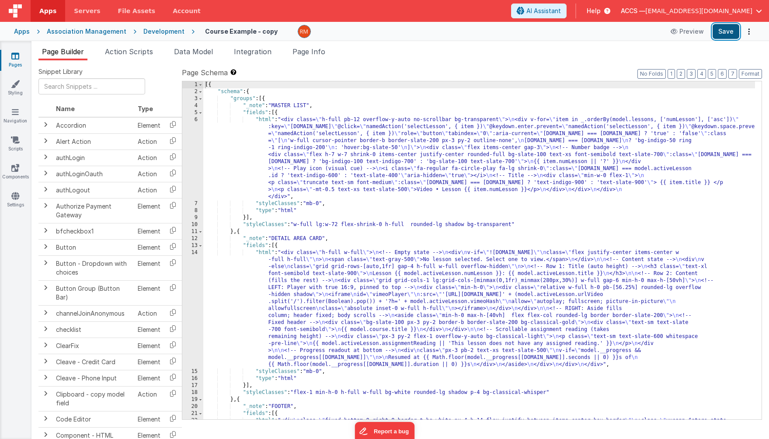
click at [726, 27] on button "Save" at bounding box center [726, 31] width 27 height 15
